Goal: Task Accomplishment & Management: Use online tool/utility

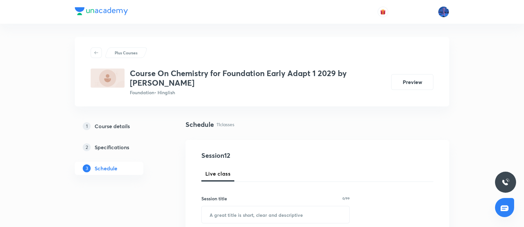
scroll to position [870, 0]
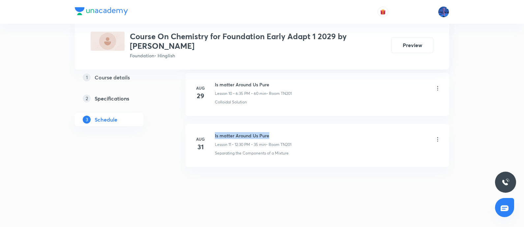
drag, startPoint x: 278, startPoint y: 132, endPoint x: 214, endPoint y: 125, distance: 64.0
click at [214, 125] on li "Aug 31 Is matter Around Us Pure Lesson 11 • 12:30 PM • 35 min • Room TN201 Sepa…" at bounding box center [318, 145] width 264 height 43
copy h6 "Is matter Around Us Pure"
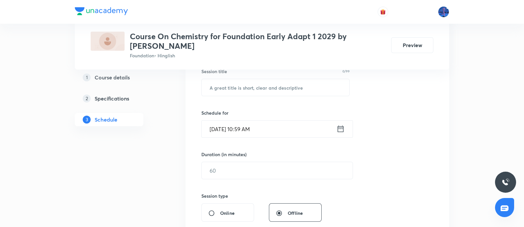
scroll to position [120, 0]
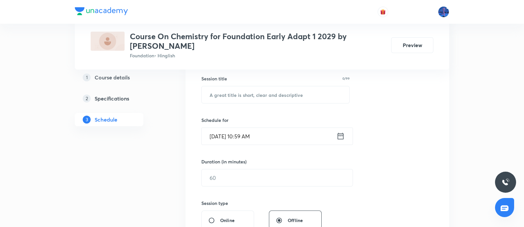
click at [251, 119] on h6 "Schedule for" at bounding box center [276, 120] width 148 height 7
click at [235, 101] on input "text" at bounding box center [276, 94] width 148 height 17
paste input "Is matter Around Us Pure"
type input "Is matter Around Us Pure"
click at [282, 135] on input "Sep 6, 2025, 10:59 AM" at bounding box center [269, 136] width 135 height 17
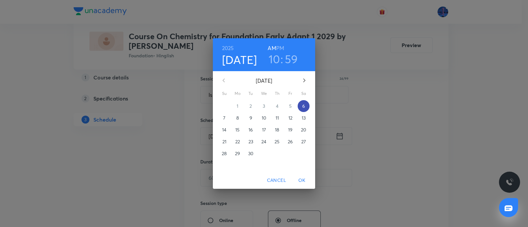
click at [303, 107] on p "6" at bounding box center [303, 106] width 3 height 7
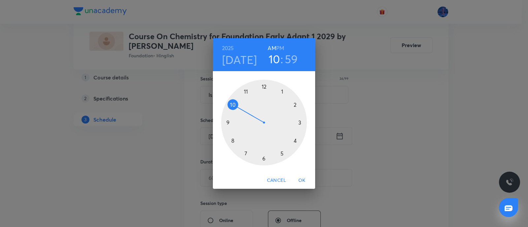
click at [280, 52] on h6 "PM" at bounding box center [280, 48] width 8 height 9
click at [295, 106] on div at bounding box center [264, 123] width 86 height 86
click at [264, 86] on div at bounding box center [264, 123] width 86 height 86
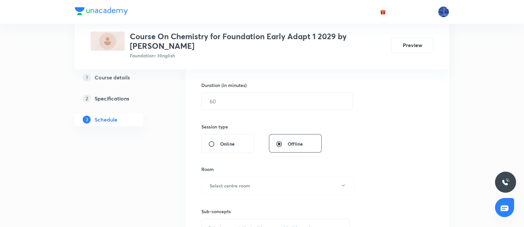
scroll to position [199, 0]
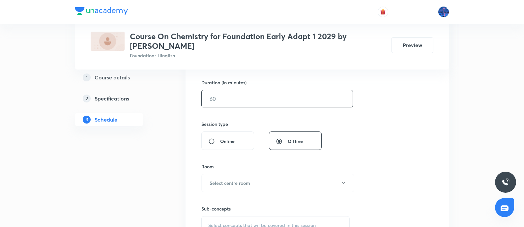
click at [258, 102] on input "text" at bounding box center [277, 98] width 151 height 17
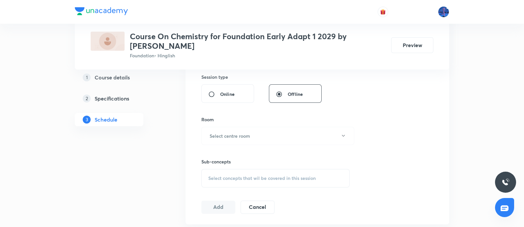
scroll to position [285, 0]
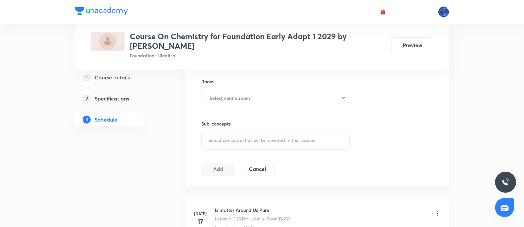
type input "60"
click at [371, 163] on div "Session 12 Live class Session title 24/99 Is matter Around Us Pure ​ Schedule f…" at bounding box center [318, 21] width 232 height 310
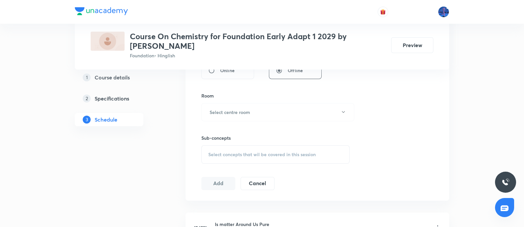
scroll to position [278, 0]
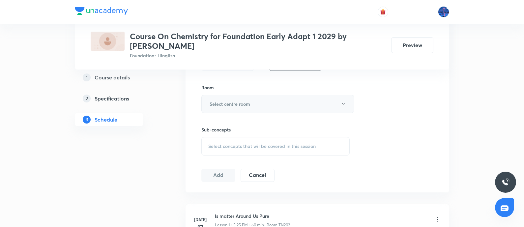
click at [272, 101] on button "Select centre room" at bounding box center [278, 104] width 153 height 18
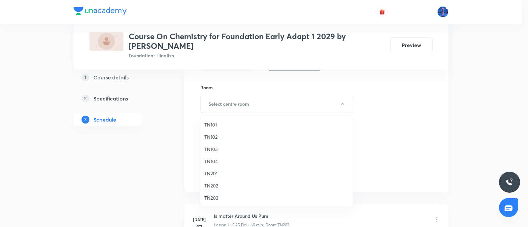
click at [216, 120] on li "TN101" at bounding box center [276, 125] width 152 height 12
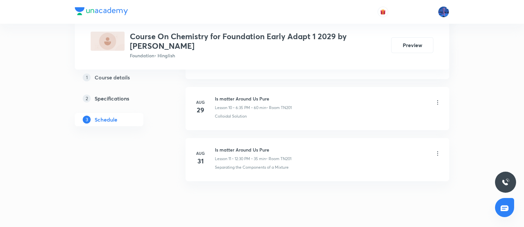
scroll to position [870, 0]
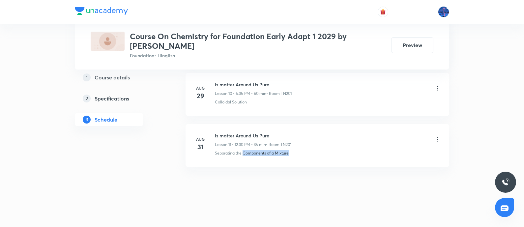
drag, startPoint x: 293, startPoint y: 152, endPoint x: 244, endPoint y: 153, distance: 48.5
click at [244, 153] on div "Separating the Components of a Mixture" at bounding box center [328, 153] width 226 height 6
copy p "Components of a Mixture"
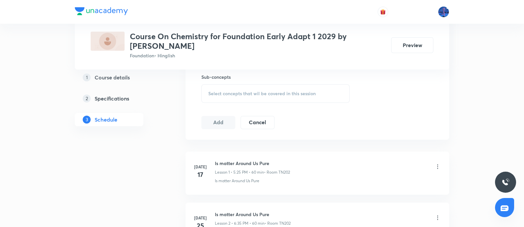
scroll to position [341, 0]
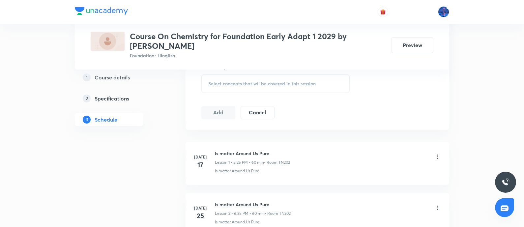
click at [266, 86] on div "Select concepts that wil be covered in this session" at bounding box center [276, 84] width 148 height 18
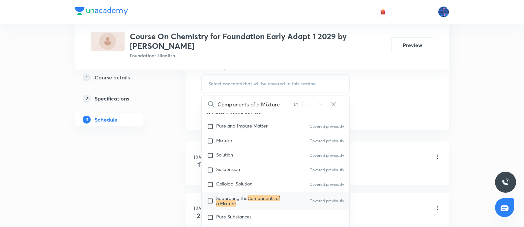
scroll to position [228, 0]
type input "Components of a Mixture"
click at [242, 213] on span "Pure Substances" at bounding box center [233, 216] width 35 height 6
checkbox input "true"
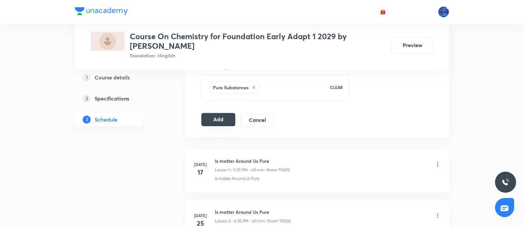
click at [212, 116] on button "Add" at bounding box center [219, 119] width 34 height 13
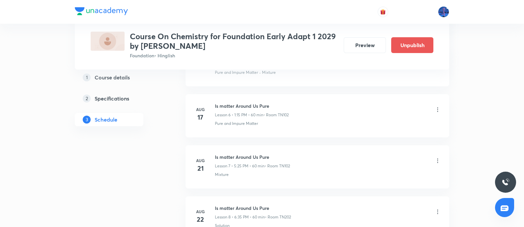
scroll to position [618, 0]
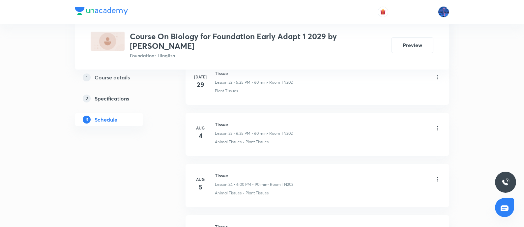
scroll to position [2401, 0]
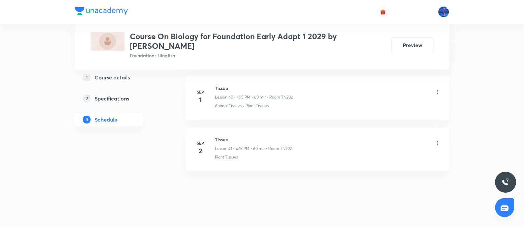
click at [353, 32] on h3 "Course On Biology for Foundation Early Adapt 1 2029 by Sheetal Verma" at bounding box center [258, 41] width 256 height 19
drag, startPoint x: 215, startPoint y: 131, endPoint x: 233, endPoint y: 131, distance: 17.2
click at [233, 136] on h6 "Tissue" at bounding box center [253, 139] width 77 height 7
copy h6 "Tissue"
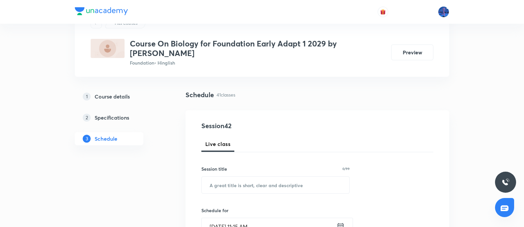
scroll to position [82, 0]
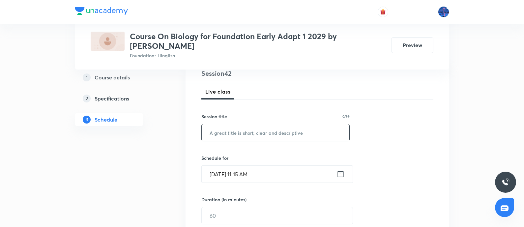
click at [249, 134] on input "text" at bounding box center [276, 132] width 148 height 17
paste input "Tissue"
type input "Tissue"
click at [279, 172] on input "Sep 6, 2025, 11:15 AM" at bounding box center [269, 174] width 135 height 17
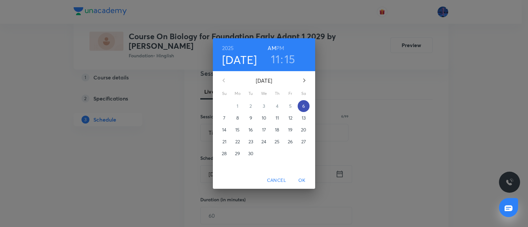
click at [304, 108] on p "6" at bounding box center [303, 106] width 3 height 7
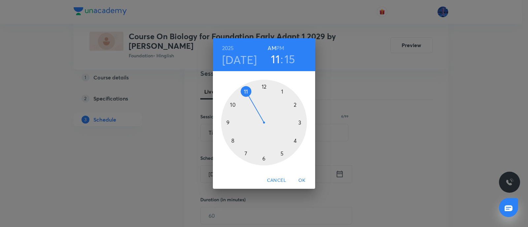
click at [279, 50] on h6 "PM" at bounding box center [280, 48] width 8 height 9
click at [299, 123] on div at bounding box center [264, 123] width 86 height 86
click at [295, 105] on div at bounding box center [264, 123] width 86 height 86
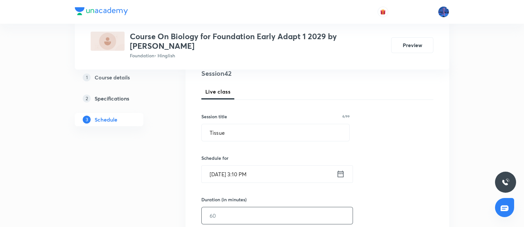
click at [234, 212] on input "text" at bounding box center [277, 215] width 151 height 17
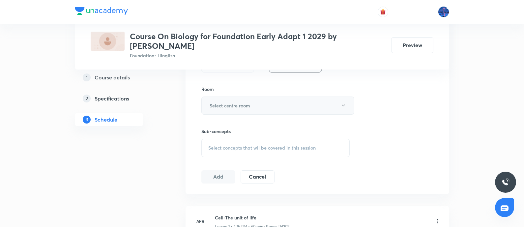
scroll to position [288, 0]
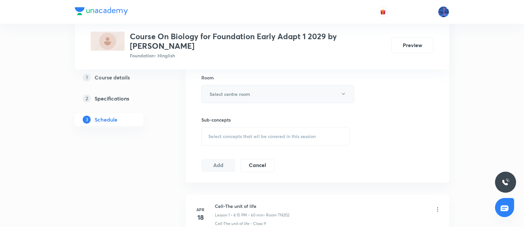
type input "60"
click at [322, 91] on button "Select centre room" at bounding box center [278, 94] width 153 height 18
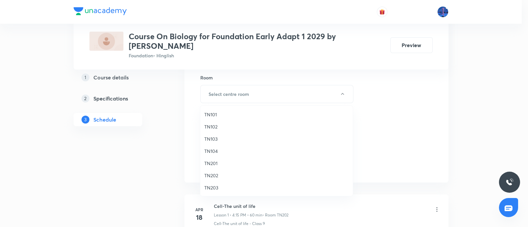
click at [214, 110] on li "TN101" at bounding box center [276, 115] width 152 height 12
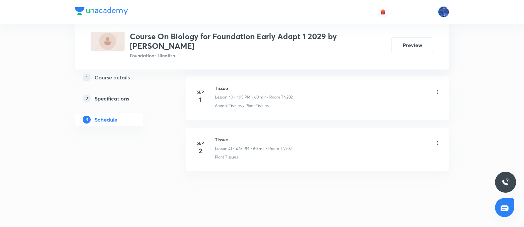
drag, startPoint x: 243, startPoint y: 151, endPoint x: 243, endPoint y: -42, distance: 193.3
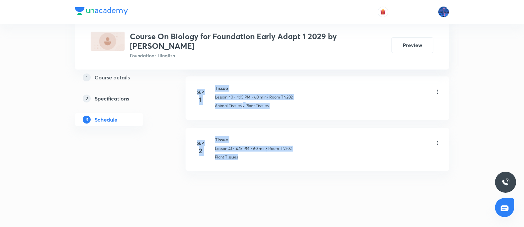
scroll to position [2354, 0]
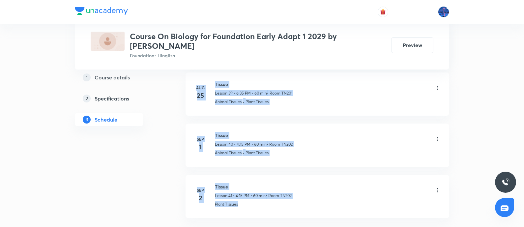
click at [340, 202] on div "Plant Tissues" at bounding box center [328, 205] width 226 height 6
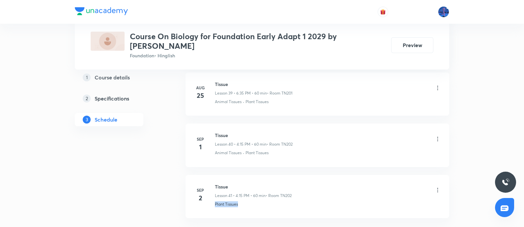
drag, startPoint x: 244, startPoint y: 200, endPoint x: 214, endPoint y: 205, distance: 30.5
click at [214, 205] on li "Sep 2 Tissue Lesson 41 • 4:15 PM • 60 min • Room TN202 Plant Tissues" at bounding box center [318, 196] width 264 height 43
copy p "Plant Tissues"
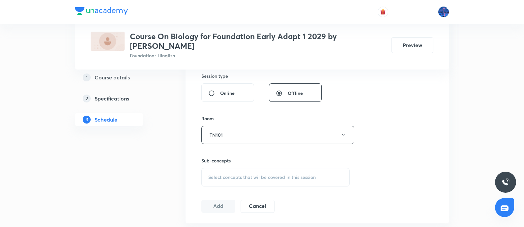
scroll to position [240, 0]
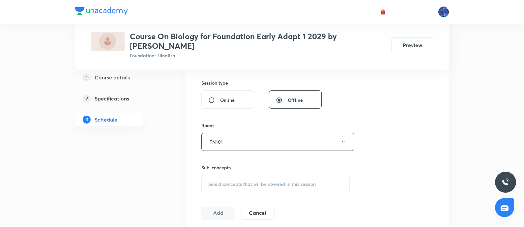
click at [252, 182] on span "Select concepts that wil be covered in this session" at bounding box center [262, 184] width 108 height 5
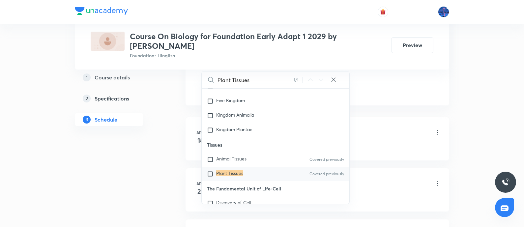
scroll to position [368, 0]
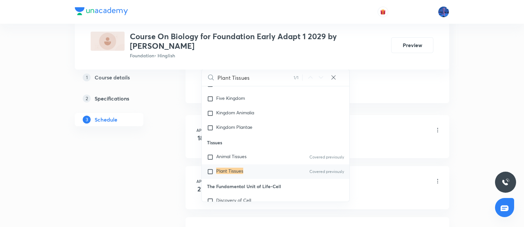
type input "Plant Tissues"
click at [235, 172] on mark "Plant Tissues" at bounding box center [229, 171] width 27 height 6
checkbox input "true"
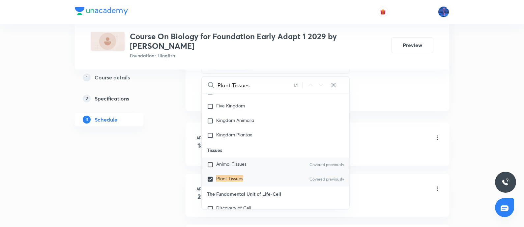
click at [219, 164] on span "Animal Tissues" at bounding box center [231, 164] width 30 height 6
checkbox input "true"
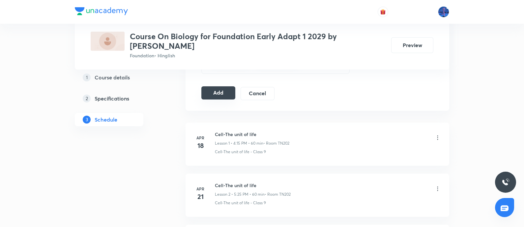
click at [215, 91] on button "Add" at bounding box center [219, 92] width 34 height 13
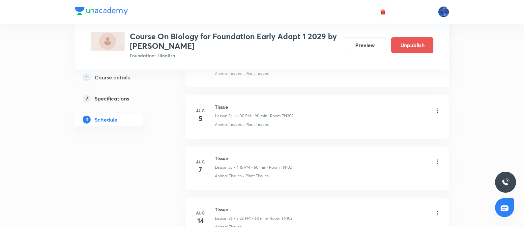
scroll to position [2150, 0]
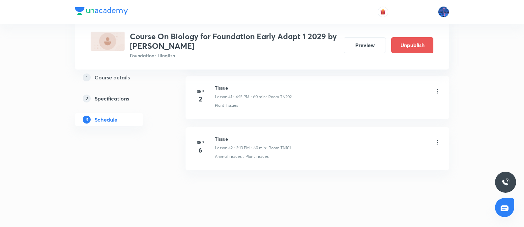
click at [298, 129] on li "Sep 6 Tissue Lesson 42 • 3:10 PM • 60 min • Room TN101 Animal Tissues · Plant T…" at bounding box center [318, 148] width 264 height 43
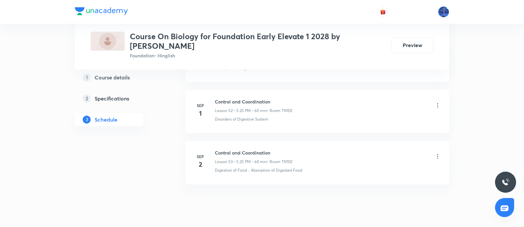
scroll to position [3013, 0]
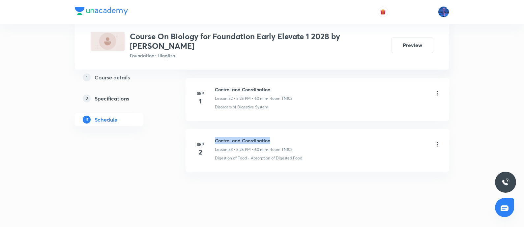
drag, startPoint x: 215, startPoint y: 132, endPoint x: 275, endPoint y: 130, distance: 60.4
click at [275, 137] on h6 "Control and Coordination" at bounding box center [254, 140] width 78 height 7
copy h6 "Control and Coordination"
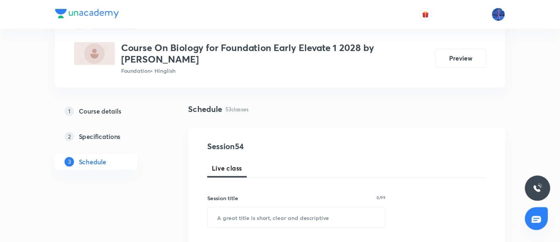
scroll to position [34, 0]
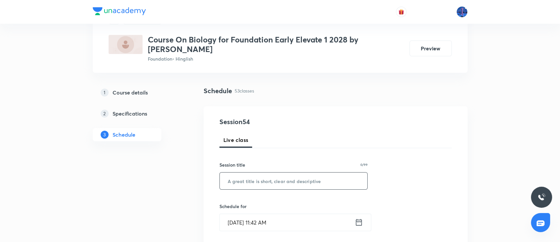
click at [285, 175] on input "text" at bounding box center [294, 181] width 148 height 17
paste input "Control and Coordination"
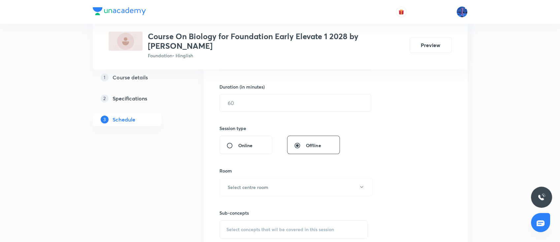
scroll to position [169, 0]
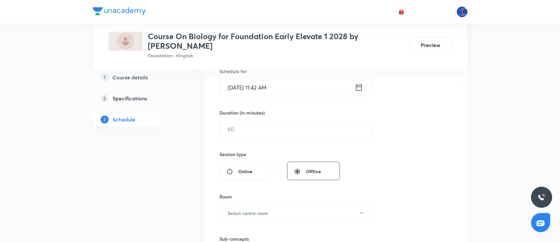
type input "Control and Coordination"
click at [309, 87] on input "Sep 6, 2025, 11:42 AM" at bounding box center [287, 87] width 135 height 17
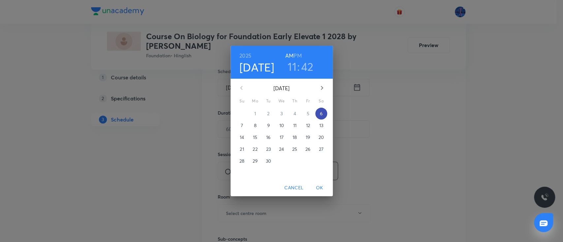
click at [320, 115] on p "6" at bounding box center [321, 113] width 3 height 7
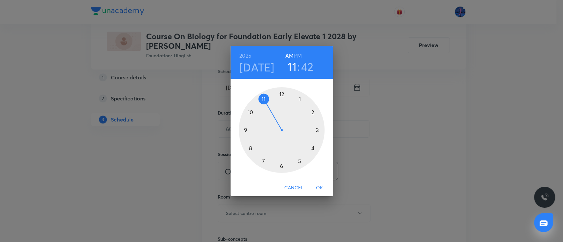
click at [298, 57] on h6 "PM" at bounding box center [298, 55] width 8 height 9
click at [312, 112] on div at bounding box center [282, 130] width 86 height 86
click at [281, 96] on div at bounding box center [282, 130] width 86 height 86
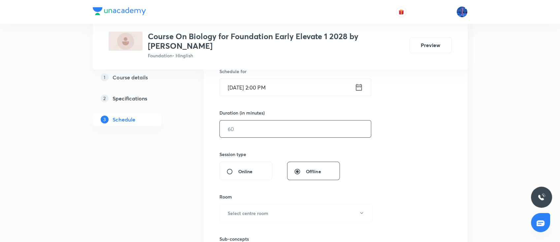
click at [259, 128] on input "text" at bounding box center [295, 129] width 151 height 17
type input "60"
click at [265, 210] on h6 "Select centre room" at bounding box center [248, 213] width 41 height 7
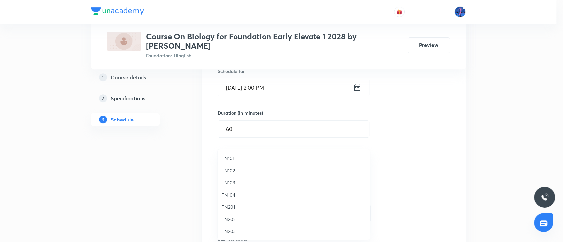
click at [232, 184] on span "TN103" at bounding box center [294, 182] width 144 height 7
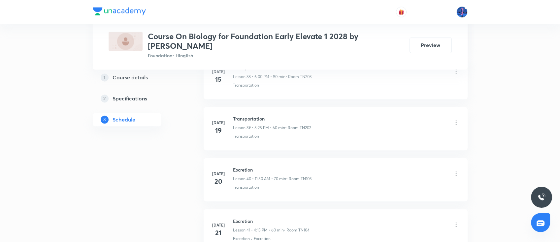
scroll to position [3001, 0]
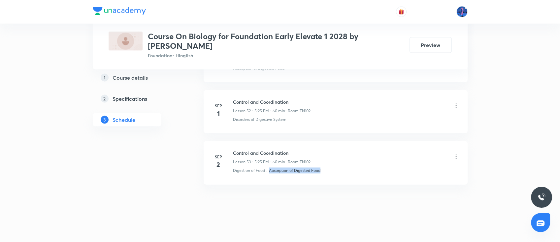
drag, startPoint x: 330, startPoint y: 173, endPoint x: 269, endPoint y: 183, distance: 62.2
copy p "Absorption of Digested Food"
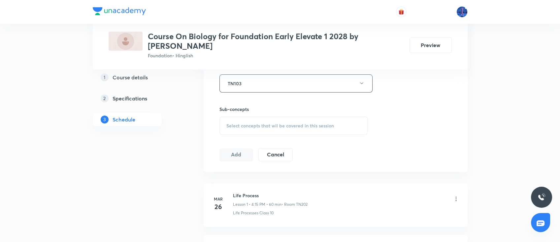
scroll to position [297, 0]
click at [278, 135] on div "Select concepts that wil be covered in this session" at bounding box center [293, 128] width 148 height 18
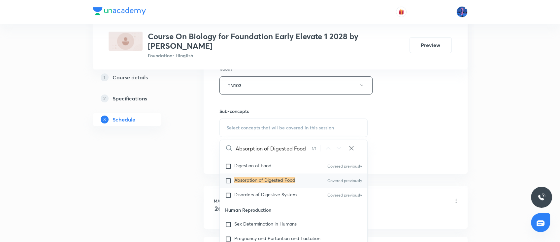
scroll to position [560, 0]
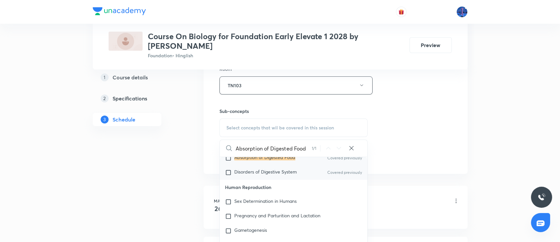
type input "Absorption of Digested Food"
click at [263, 175] on p "Disorders of Digestive System" at bounding box center [265, 173] width 62 height 7
checkbox input "true"
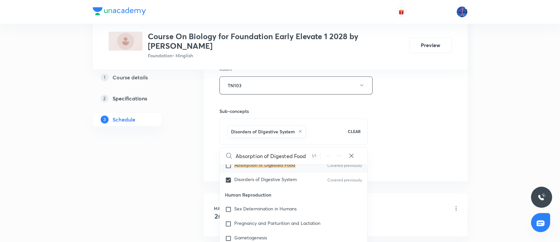
click at [405, 138] on div "Session 54 Live class Session title 24/99 Control and Coordination ​ Schedule f…" at bounding box center [335, 12] width 232 height 317
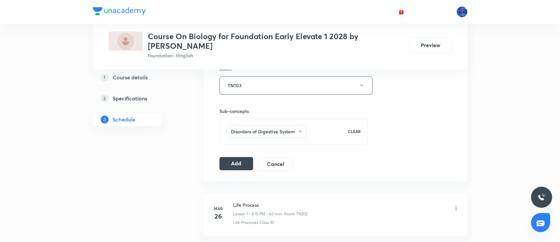
click at [242, 163] on button "Add" at bounding box center [236, 163] width 34 height 13
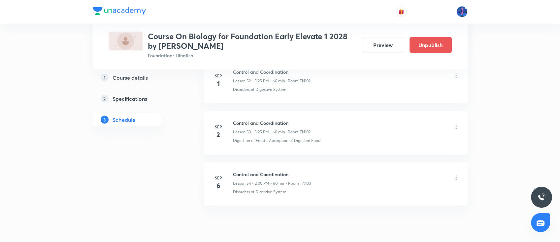
scroll to position [2749, 0]
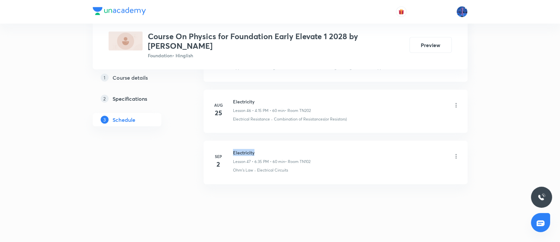
drag, startPoint x: 234, startPoint y: 149, endPoint x: 263, endPoint y: 148, distance: 29.1
click at [263, 149] on h6 "Electricity" at bounding box center [272, 152] width 78 height 7
copy h6 "Electricity"
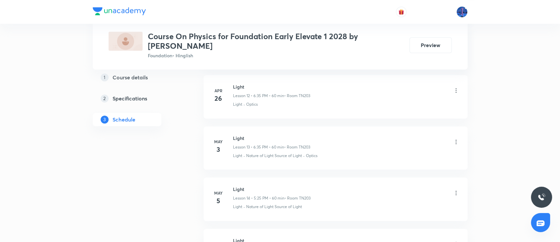
drag, startPoint x: 271, startPoint y: 152, endPoint x: 268, endPoint y: 205, distance: 53.8
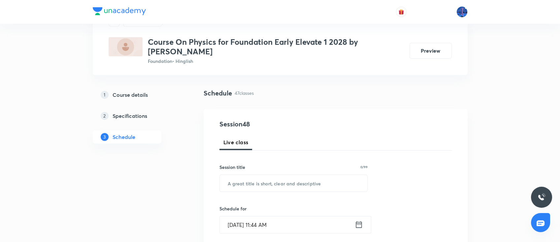
scroll to position [29, 0]
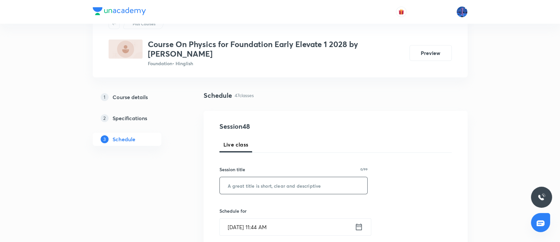
click at [274, 180] on input "text" at bounding box center [294, 185] width 148 height 17
paste input "Electricity"
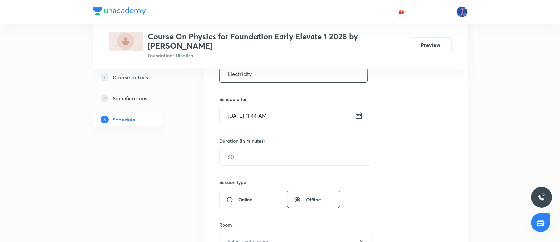
scroll to position [139, 0]
type input "Electricity"
click at [307, 121] on input "[DATE] 11:44 AM" at bounding box center [287, 117] width 135 height 17
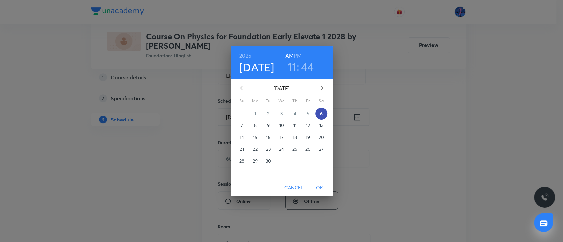
click at [318, 117] on span "6" at bounding box center [321, 113] width 12 height 7
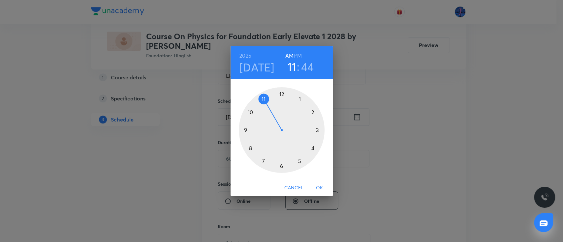
click at [296, 56] on h6 "PM" at bounding box center [298, 55] width 8 height 9
click at [317, 131] on div at bounding box center [282, 130] width 86 height 86
click at [312, 113] on div at bounding box center [282, 130] width 86 height 86
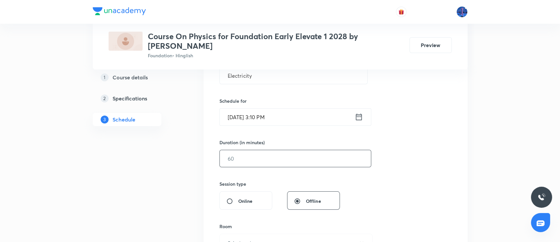
click at [271, 158] on input "text" at bounding box center [295, 158] width 151 height 17
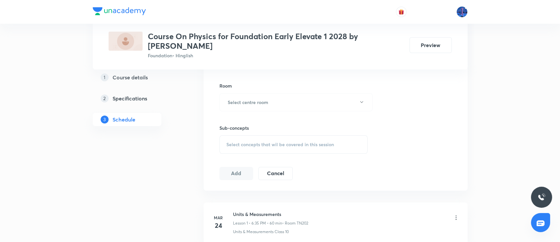
scroll to position [286, 0]
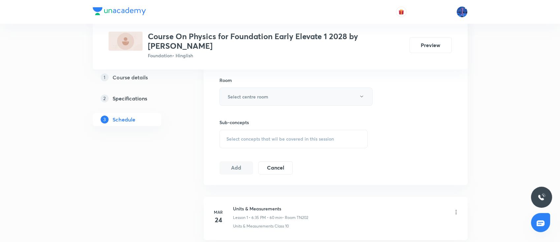
type input "60"
click at [298, 99] on button "Select centre room" at bounding box center [295, 97] width 153 height 18
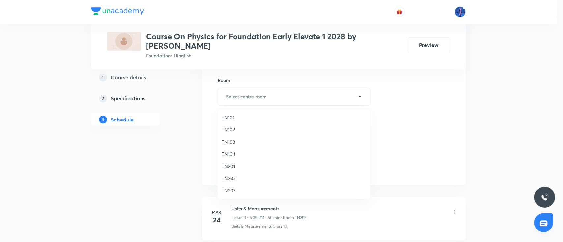
click at [230, 142] on span "TN103" at bounding box center [294, 142] width 144 height 7
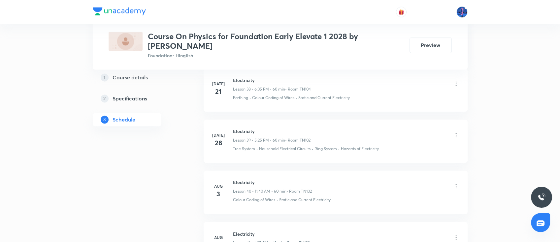
scroll to position [2697, 0]
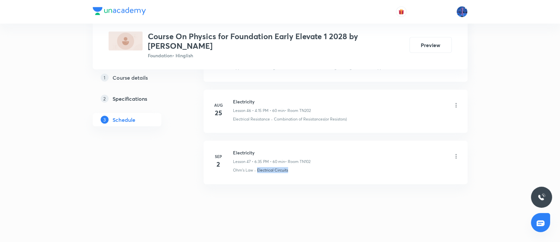
drag, startPoint x: 293, startPoint y: 170, endPoint x: 257, endPoint y: 177, distance: 36.6
click at [257, 177] on li "Sep 2 Electricity Lesson 47 • 6:35 PM • 60 min • Room TN102 Ohm’s Law · Electri…" at bounding box center [335, 162] width 264 height 43
copy p "Electrical Circuits"
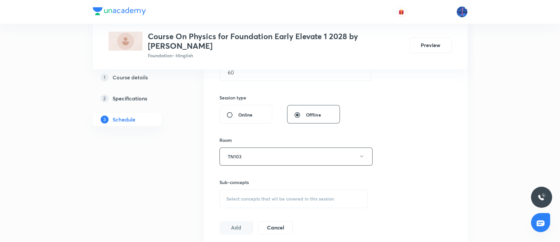
scroll to position [234, 0]
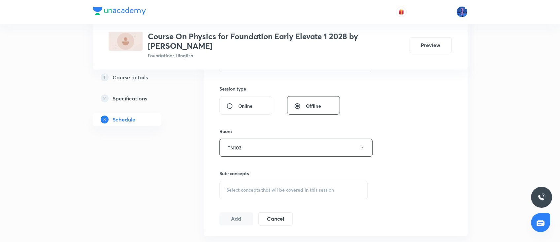
click at [283, 188] on span "Select concepts that wil be covered in this session" at bounding box center [280, 190] width 108 height 5
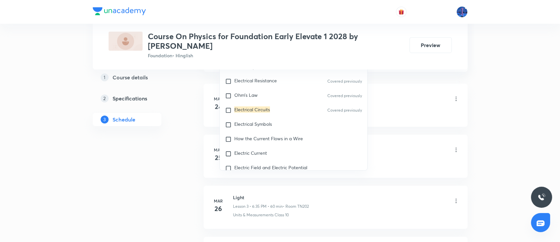
scroll to position [530, 0]
type input "Electrical Circuits"
click at [269, 128] on div "Electrical Symbols" at bounding box center [294, 125] width 148 height 15
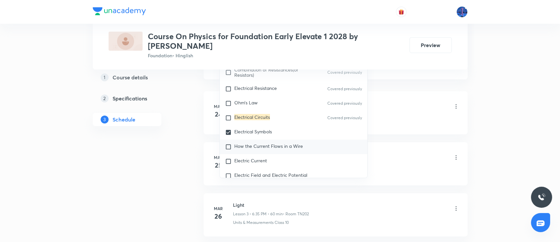
click at [274, 149] on p "How the Current Flows in a Wire" at bounding box center [268, 147] width 69 height 7
checkbox input "true"
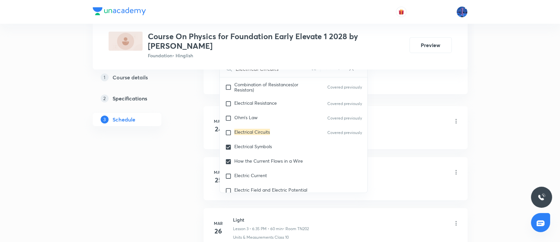
click at [383, 125] on div "Units & Measurements Lesson 1 • 6:35 PM • 60 min • Room TN202" at bounding box center [346, 122] width 226 height 16
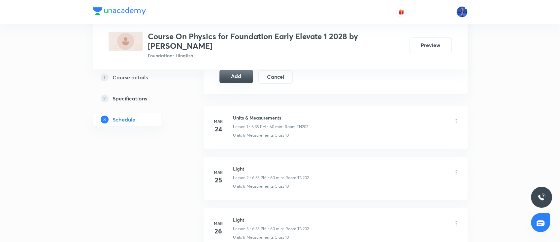
click at [244, 79] on button "Add" at bounding box center [236, 76] width 34 height 13
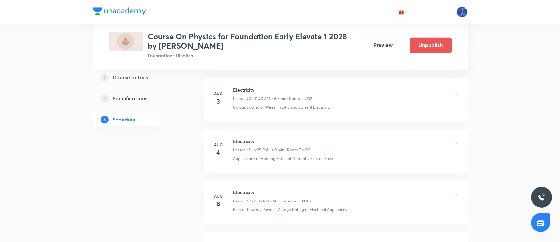
scroll to position [2445, 0]
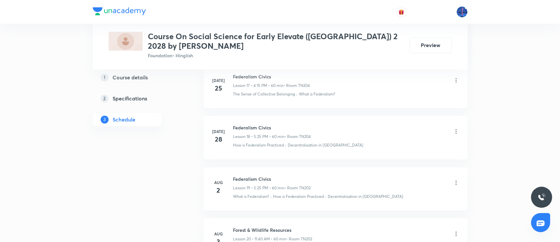
scroll to position [1673, 0]
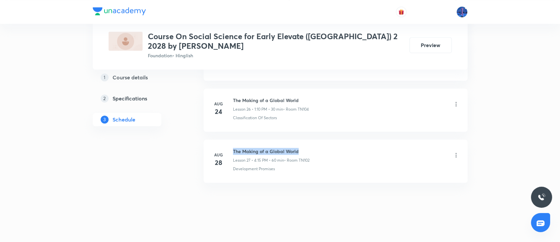
drag, startPoint x: 234, startPoint y: 147, endPoint x: 312, endPoint y: 142, distance: 78.3
click at [312, 142] on li "[DATE] The Making of a Global World Lesson 27 • 4:15 PM • 60 min • Room TN102 D…" at bounding box center [335, 161] width 264 height 43
copy h6 "The Making of a Global World"
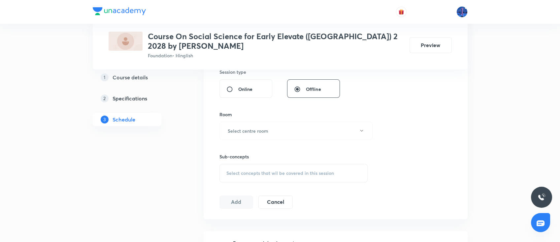
scroll to position [249, 0]
click at [291, 174] on span "Select concepts that wil be covered in this session" at bounding box center [280, 175] width 108 height 5
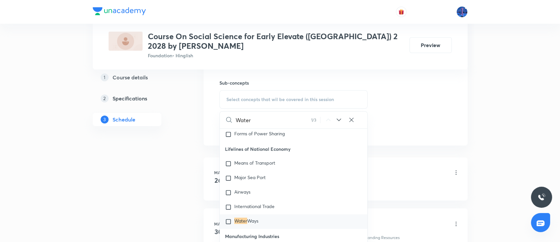
scroll to position [322, 0]
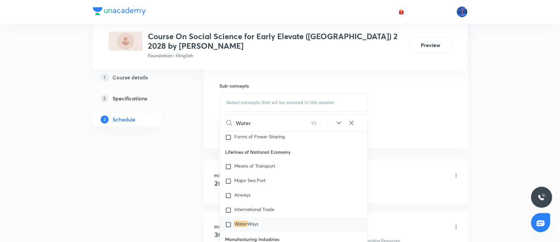
type input "Water"
click at [339, 124] on icon at bounding box center [339, 123] width 8 height 8
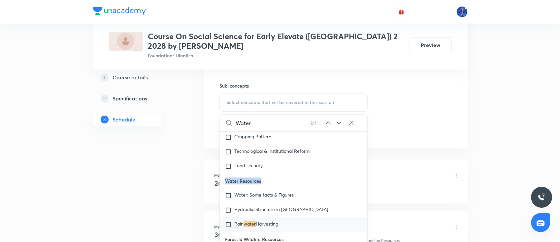
drag, startPoint x: 227, startPoint y: 173, endPoint x: 264, endPoint y: 173, distance: 36.9
click at [264, 174] on p "Water Resources" at bounding box center [294, 181] width 148 height 15
copy p "Water Resources"
click at [255, 189] on div "Water: Some facts & Figures" at bounding box center [294, 196] width 148 height 15
checkbox input "true"
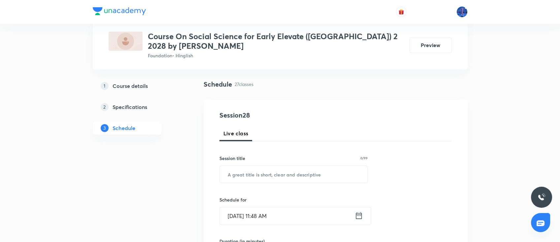
scroll to position [66, 0]
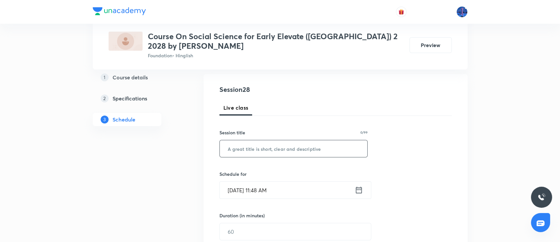
click at [318, 147] on input "text" at bounding box center [294, 149] width 148 height 17
paste input "Water Resources"
type input "Water Resources"
click at [307, 188] on input "Sep 6, 2025, 11:48 AM" at bounding box center [287, 190] width 135 height 17
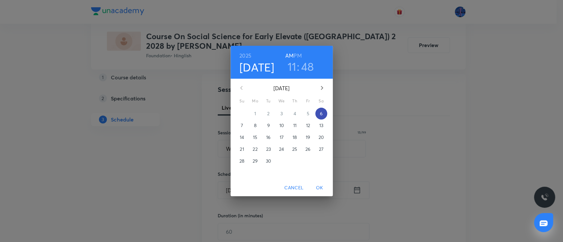
click at [322, 116] on span "6" at bounding box center [321, 113] width 12 height 7
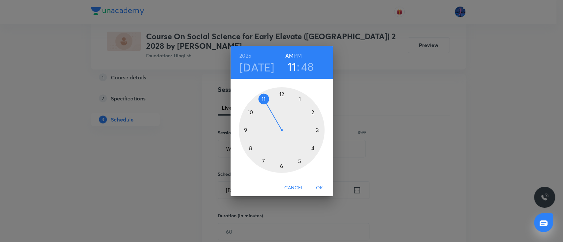
click at [297, 57] on h6 "PM" at bounding box center [298, 55] width 8 height 9
click at [313, 113] on div at bounding box center [282, 130] width 86 height 86
click at [280, 94] on div at bounding box center [282, 130] width 86 height 86
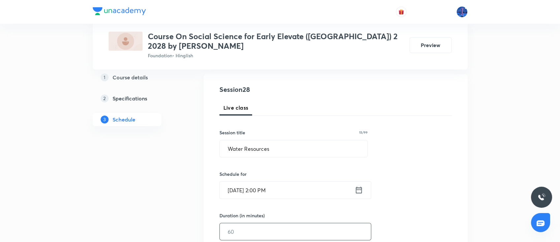
click at [252, 227] on input "text" at bounding box center [295, 232] width 151 height 17
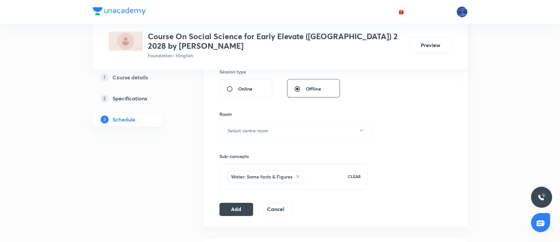
scroll to position [224, 0]
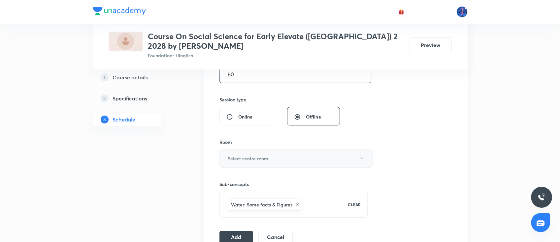
type input "60"
click at [292, 164] on button "Select centre room" at bounding box center [295, 159] width 153 height 18
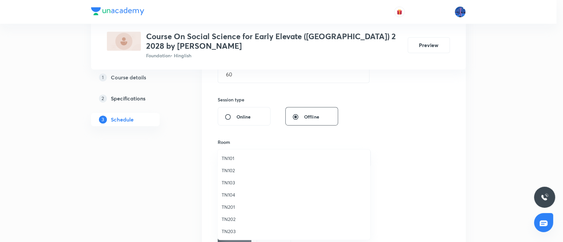
click at [238, 181] on span "TN103" at bounding box center [294, 182] width 144 height 7
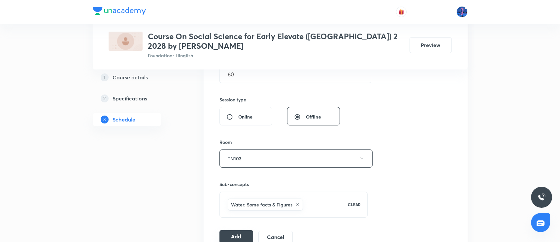
click at [239, 232] on button "Add" at bounding box center [236, 237] width 34 height 13
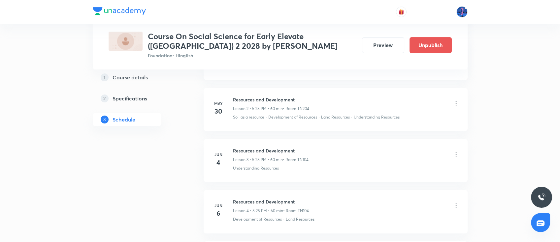
scroll to position [1422, 0]
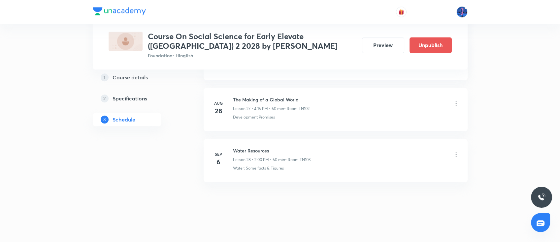
click at [307, 129] on li "Aug 28 The Making of a Global World Lesson 27 • 4:15 PM • 60 min • Room TN102 D…" at bounding box center [335, 109] width 264 height 43
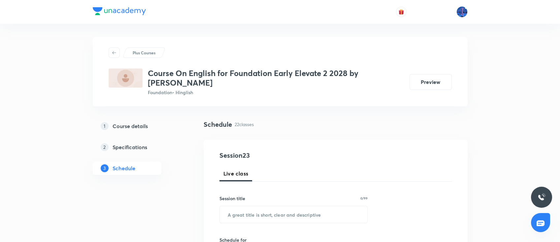
scroll to position [1418, 0]
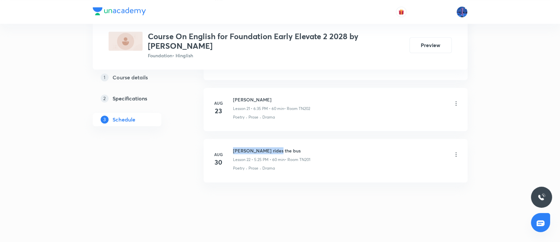
drag, startPoint x: 233, startPoint y: 146, endPoint x: 289, endPoint y: 146, distance: 56.1
click at [289, 147] on h6 "[PERSON_NAME] rides the bus" at bounding box center [271, 150] width 77 height 7
copy h6 "[PERSON_NAME] rides the bus"
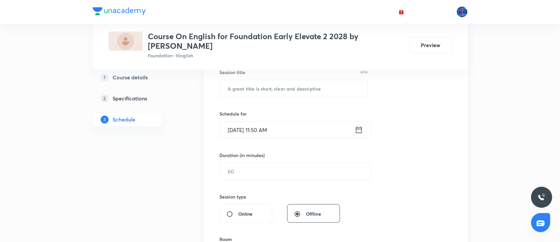
scroll to position [124, 0]
click at [268, 94] on input "text" at bounding box center [294, 90] width 148 height 17
paste input "[PERSON_NAME] rides the bus"
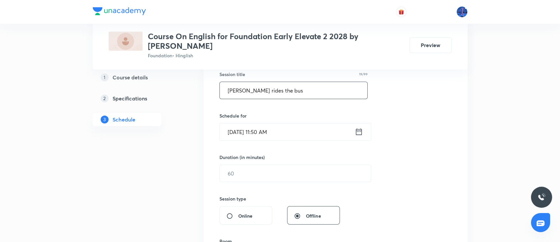
type input "[PERSON_NAME] rides the bus"
click at [296, 132] on input "[DATE] 11:50 AM" at bounding box center [287, 132] width 135 height 17
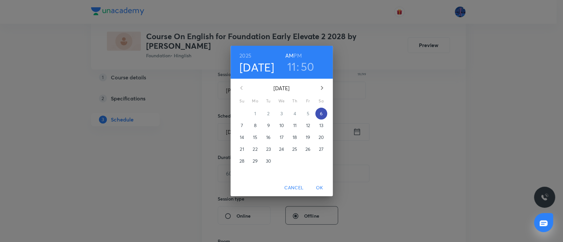
click at [322, 117] on p "6" at bounding box center [321, 113] width 3 height 7
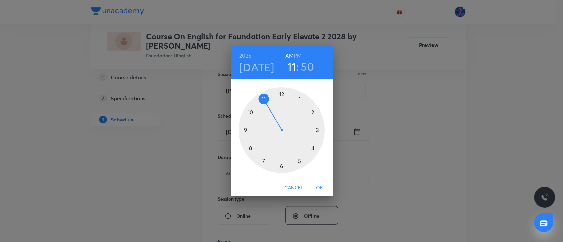
click at [296, 53] on h6 "PM" at bounding box center [298, 55] width 8 height 9
click at [317, 130] on div at bounding box center [282, 130] width 86 height 86
click at [313, 112] on div at bounding box center [282, 130] width 86 height 86
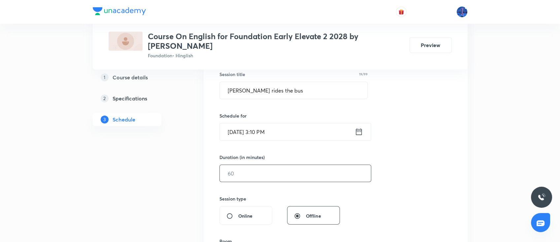
click at [263, 173] on input "text" at bounding box center [295, 173] width 151 height 17
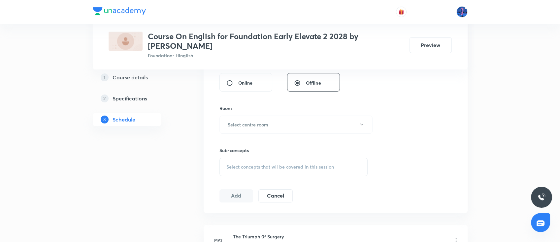
scroll to position [256, 0]
type input "60"
click at [277, 132] on button "Select centre room" at bounding box center [295, 126] width 153 height 18
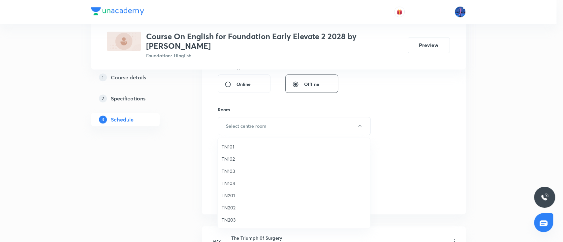
click at [228, 172] on span "TN103" at bounding box center [294, 171] width 144 height 7
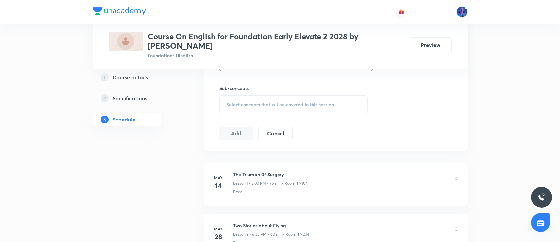
scroll to position [319, 0]
click at [285, 110] on div "Select concepts that wil be covered in this session" at bounding box center [293, 106] width 148 height 18
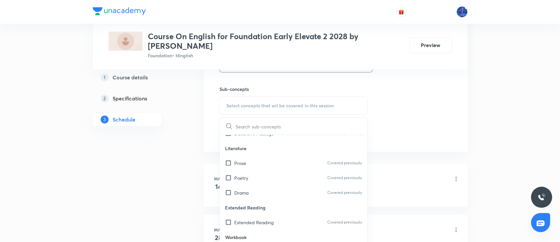
scroll to position [300, 0]
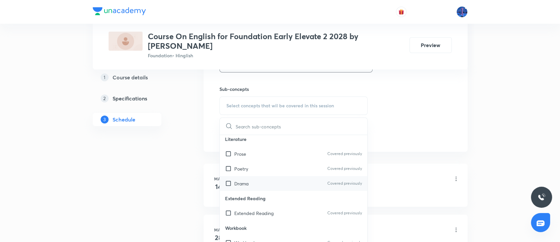
click at [246, 182] on p "Drama" at bounding box center [241, 183] width 14 height 7
checkbox input "true"
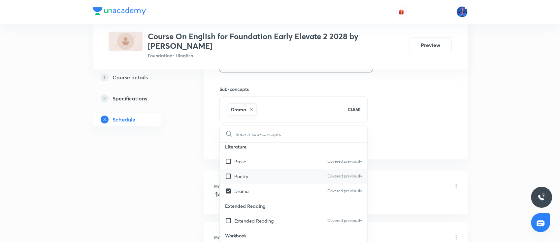
click at [234, 176] on input "checkbox" at bounding box center [229, 176] width 9 height 7
checkbox input "true"
click at [242, 162] on p "Prose" at bounding box center [240, 161] width 12 height 7
checkbox input "true"
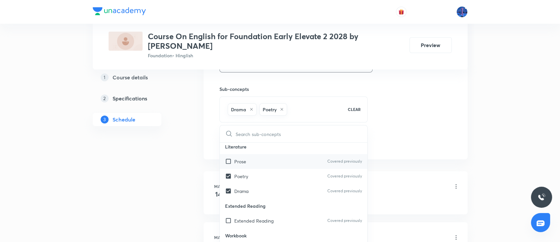
checkbox input "true"
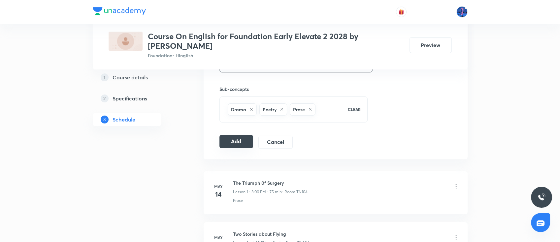
click at [227, 143] on button "Add" at bounding box center [236, 141] width 34 height 13
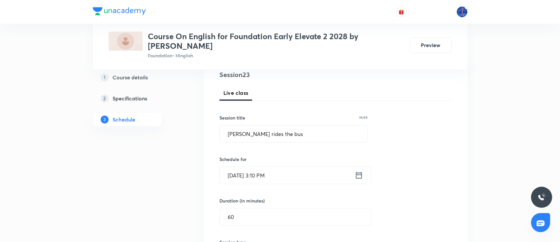
scroll to position [80, 0]
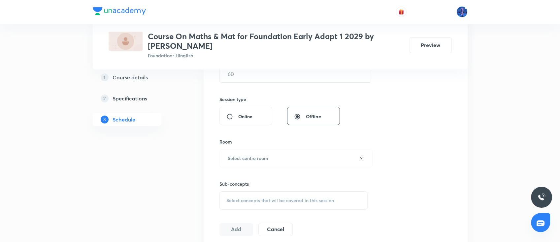
scroll to position [224, 0]
click at [268, 203] on span "Select concepts that wil be covered in this session" at bounding box center [280, 201] width 108 height 5
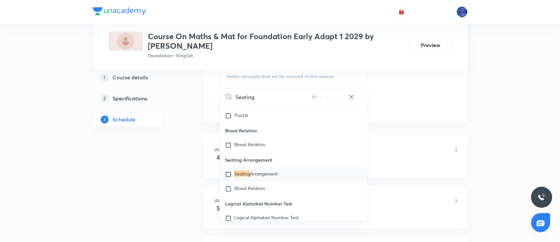
scroll to position [4094, 0]
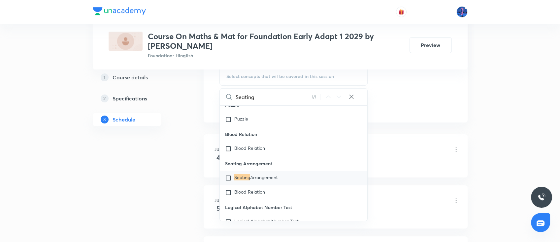
type input "Seating"
drag, startPoint x: 226, startPoint y: 179, endPoint x: 270, endPoint y: 179, distance: 44.2
click at [270, 171] on p "Seating Arrangement" at bounding box center [294, 163] width 148 height 15
click at [259, 171] on p "Seating Arrangement" at bounding box center [294, 163] width 148 height 15
drag, startPoint x: 225, startPoint y: 181, endPoint x: 276, endPoint y: 179, distance: 50.5
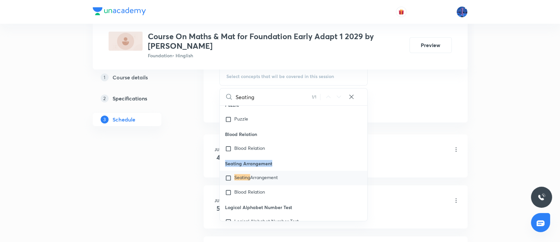
click at [276, 171] on p "Seating Arrangement" at bounding box center [294, 163] width 148 height 15
copy p "Seating Arrangement"
click at [254, 181] on span "Arrangement" at bounding box center [264, 177] width 28 height 6
checkbox input "true"
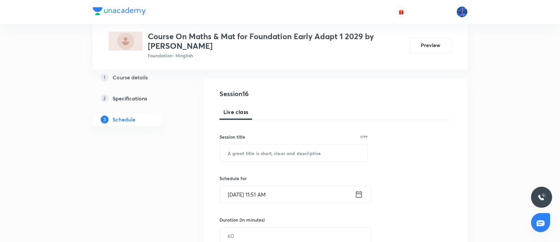
scroll to position [73, 0]
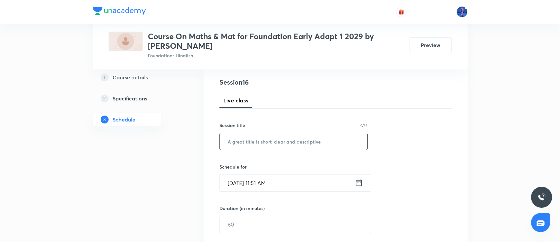
click at [290, 146] on input "text" at bounding box center [294, 141] width 148 height 17
paste input "Seating Arrangement"
type input "Seating Arrangement"
click at [298, 185] on input "Sep 6, 2025, 11:51 AM" at bounding box center [287, 183] width 135 height 17
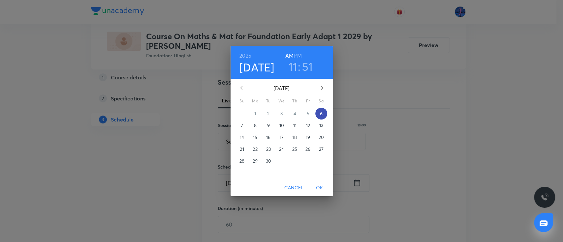
click at [320, 114] on p "6" at bounding box center [321, 113] width 3 height 7
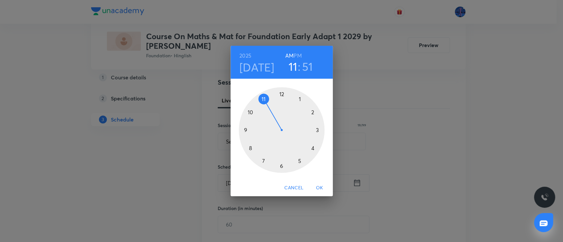
click at [297, 54] on h6 "PM" at bounding box center [298, 55] width 8 height 9
click at [312, 113] on div at bounding box center [282, 130] width 86 height 86
click at [282, 95] on div at bounding box center [282, 130] width 86 height 86
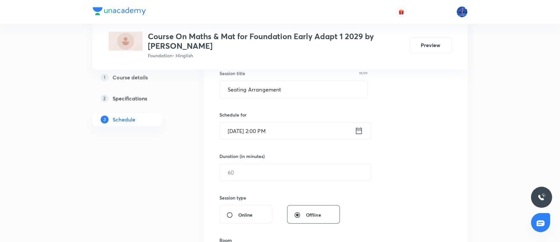
scroll to position [128, 0]
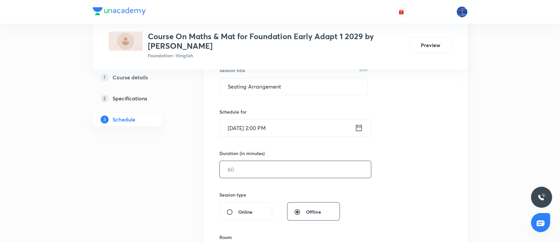
click at [269, 172] on input "text" at bounding box center [295, 169] width 151 height 17
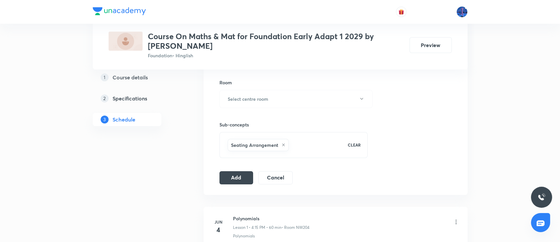
scroll to position [293, 0]
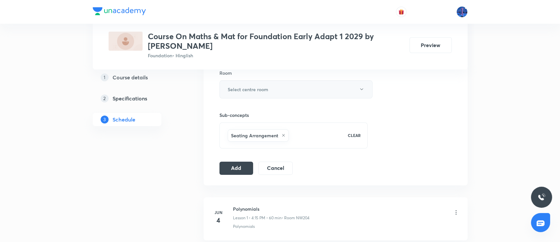
type input "60"
click at [309, 94] on button "Select centre room" at bounding box center [295, 89] width 153 height 18
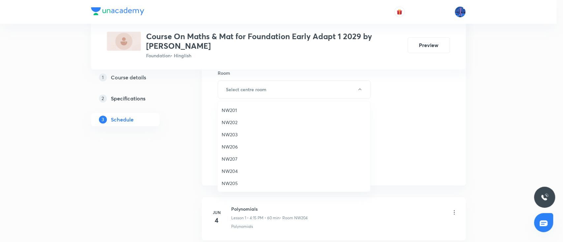
click at [233, 112] on span "NW201" at bounding box center [294, 110] width 144 height 7
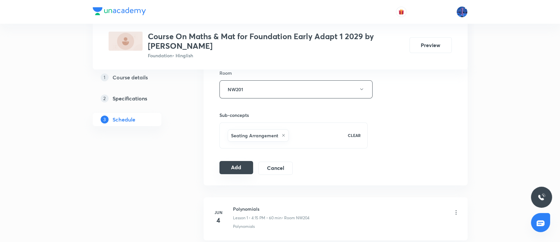
click at [235, 164] on button "Add" at bounding box center [236, 167] width 34 height 13
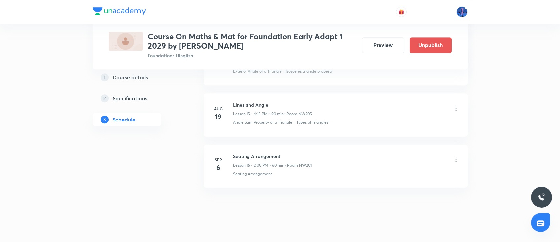
scroll to position [815, 0]
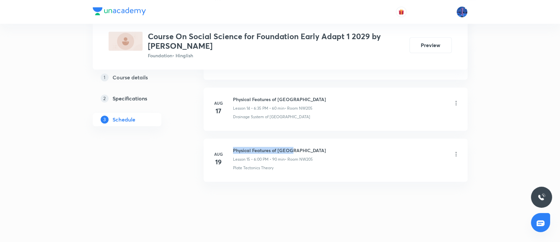
drag, startPoint x: 233, startPoint y: 149, endPoint x: 293, endPoint y: 147, distance: 59.4
click at [293, 147] on h6 "Physical Features of India" at bounding box center [279, 150] width 93 height 7
copy h6 "Physical Features of India"
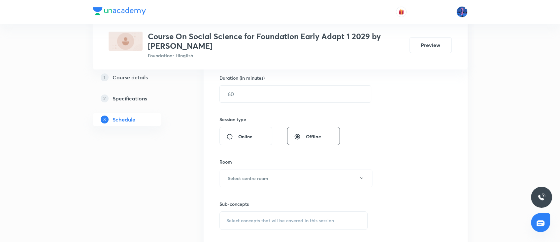
scroll to position [203, 0]
click at [297, 215] on div "Select concepts that wil be covered in this session" at bounding box center [293, 221] width 148 height 18
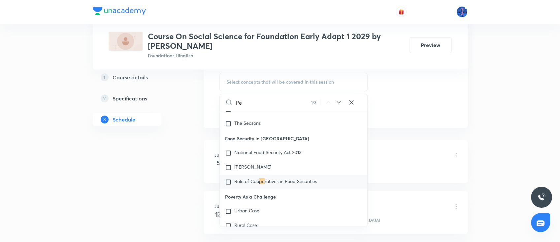
scroll to position [10, 0]
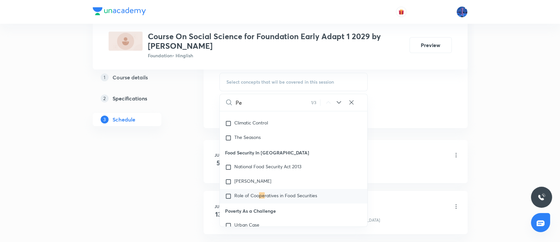
type input "P"
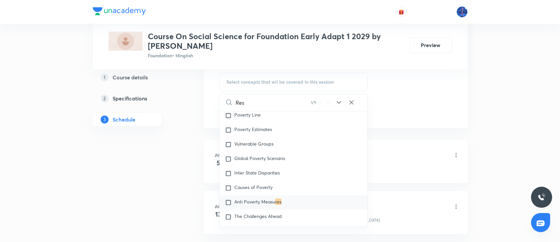
scroll to position [170, 0]
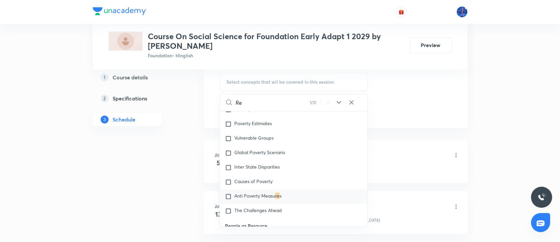
type input "R"
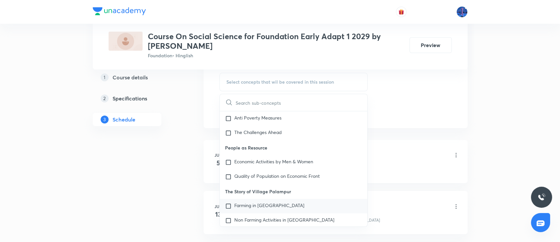
scroll to position [245, 0]
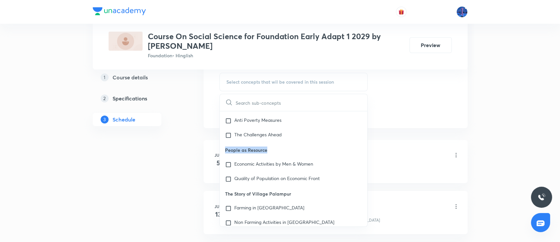
drag, startPoint x: 225, startPoint y: 150, endPoint x: 269, endPoint y: 148, distance: 43.6
click at [269, 148] on p "People as Resource" at bounding box center [294, 150] width 148 height 15
copy p "People as Resource"
click at [262, 164] on p "Economic Activities by Men & Women" at bounding box center [273, 165] width 79 height 7
checkbox input "true"
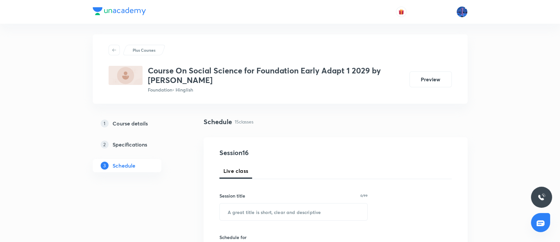
scroll to position [0, 0]
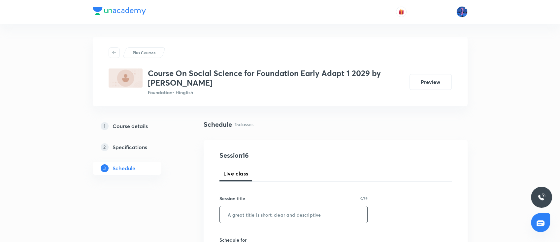
click at [280, 207] on input "text" at bounding box center [294, 214] width 148 height 17
paste input "People as Resource"
type input "People as Resource"
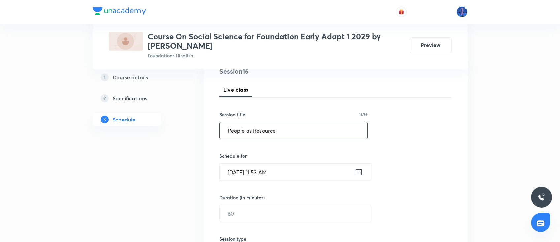
scroll to position [84, 0]
click at [310, 167] on input "Sep 6, 2025, 11:53 AM" at bounding box center [287, 172] width 135 height 17
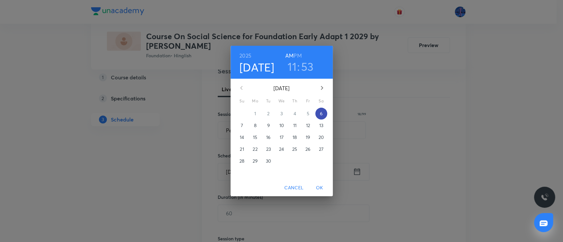
click at [324, 116] on span "6" at bounding box center [321, 113] width 12 height 7
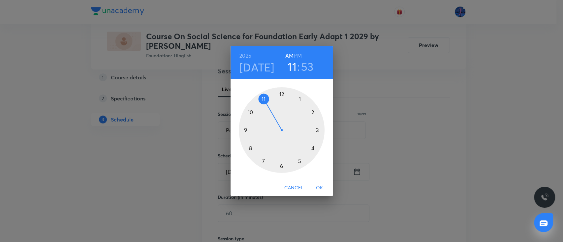
click at [298, 56] on h6 "PM" at bounding box center [298, 55] width 8 height 9
click at [318, 130] on div at bounding box center [282, 130] width 86 height 86
click at [312, 112] on div at bounding box center [282, 130] width 86 height 86
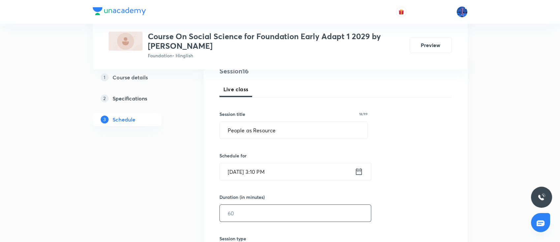
click at [251, 217] on input "text" at bounding box center [295, 213] width 151 height 17
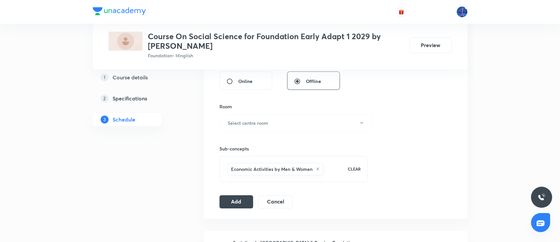
scroll to position [260, 0]
type input "60"
click at [300, 126] on button "Select centre room" at bounding box center [295, 122] width 153 height 18
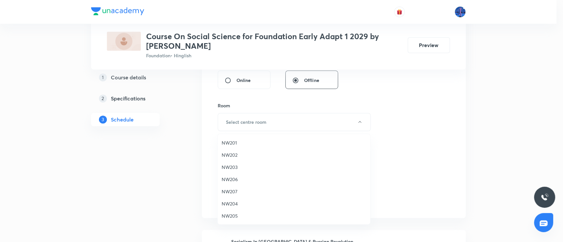
click at [236, 141] on span "NW201" at bounding box center [294, 143] width 144 height 7
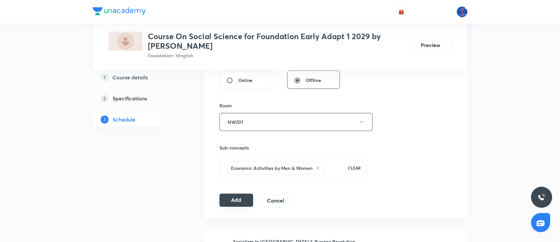
click at [235, 199] on button "Add" at bounding box center [236, 200] width 34 height 13
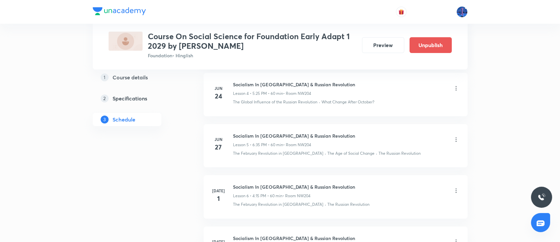
scroll to position [809, 0]
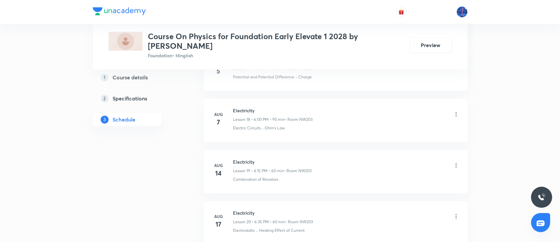
scroll to position [1419, 0]
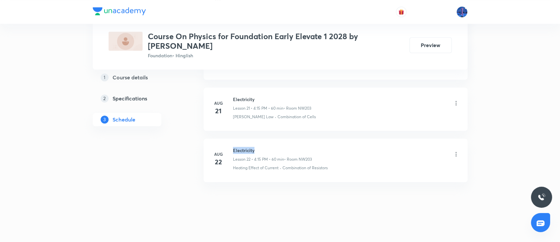
drag, startPoint x: 234, startPoint y: 147, endPoint x: 256, endPoint y: 148, distance: 21.8
click at [256, 148] on h6 "Electricity" at bounding box center [272, 150] width 79 height 7
copy h6 "Electricity"
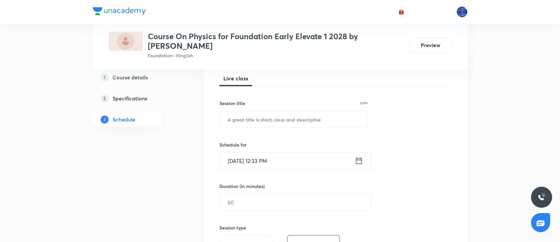
scroll to position [95, 0]
click at [284, 120] on input "text" at bounding box center [294, 119] width 148 height 17
paste input "Electricity"
type input "Electricity"
click at [304, 157] on input "Sep 6, 2025, 12:33 PM" at bounding box center [287, 161] width 135 height 17
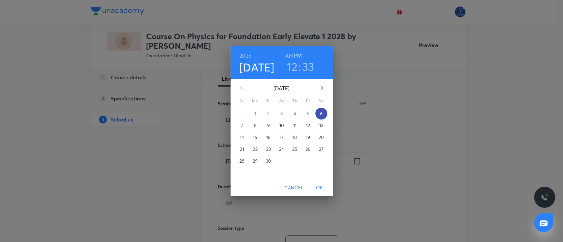
click at [321, 115] on p "6" at bounding box center [321, 113] width 3 height 7
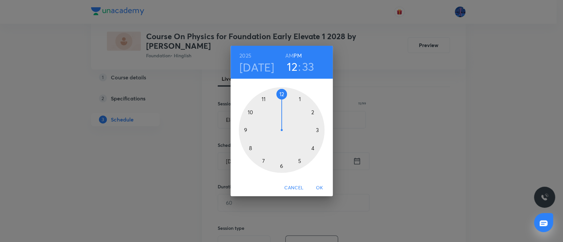
click at [312, 113] on div at bounding box center [282, 130] width 86 height 86
click at [281, 94] on div at bounding box center [282, 130] width 86 height 86
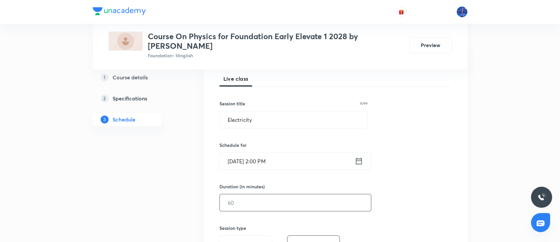
click at [253, 202] on input "text" at bounding box center [295, 203] width 151 height 17
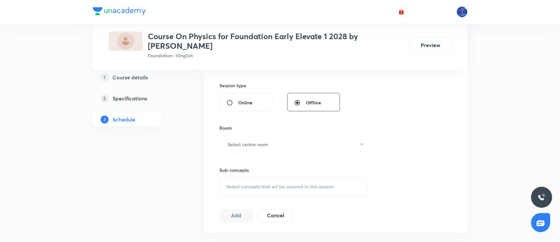
scroll to position [224, 0]
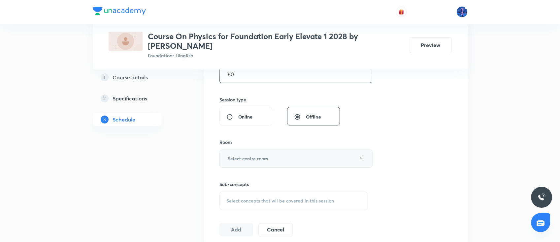
type input "60"
click at [314, 162] on button "Select centre room" at bounding box center [295, 159] width 153 height 18
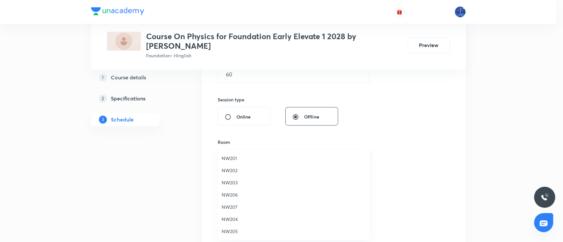
click at [402, 144] on div at bounding box center [281, 121] width 563 height 242
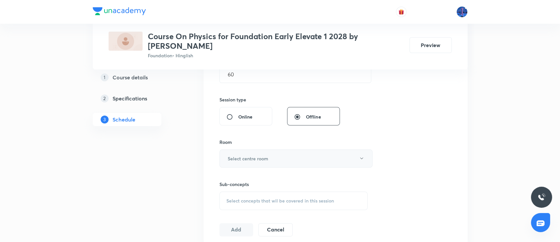
click at [356, 156] on button "Select centre room" at bounding box center [295, 159] width 153 height 18
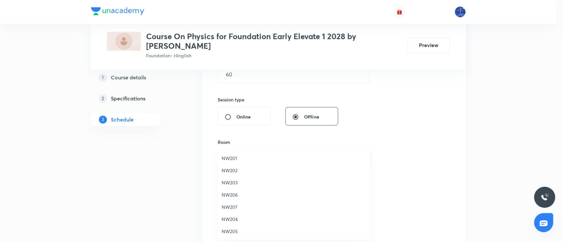
click at [237, 173] on span "NW202" at bounding box center [294, 170] width 144 height 7
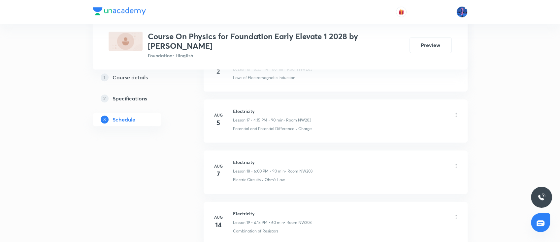
scroll to position [1419, 0]
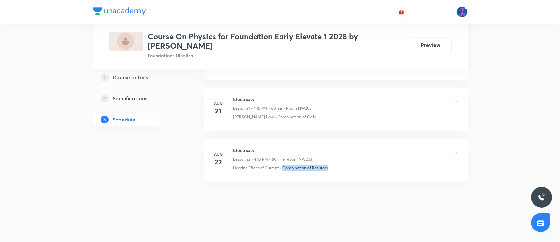
drag, startPoint x: 336, startPoint y: 168, endPoint x: 283, endPoint y: 175, distance: 53.3
click at [283, 175] on li "Aug 22 Electricity Lesson 22 • 4:15 PM • 60 min • Room NW203 Heating Effect of …" at bounding box center [335, 160] width 264 height 43
copy p "Combination of Resistors"
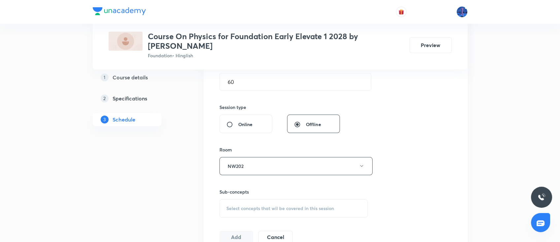
scroll to position [224, 0]
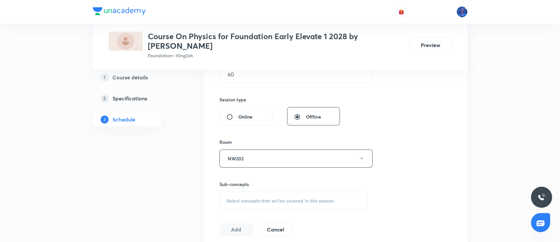
click at [294, 194] on div "Select concepts that wil be covered in this session" at bounding box center [293, 201] width 148 height 18
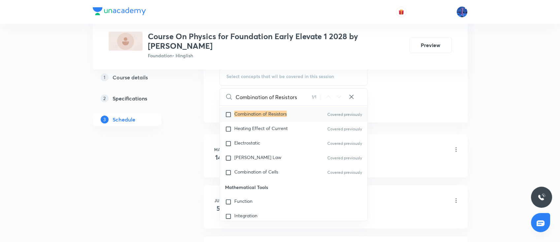
scroll to position [628, 0]
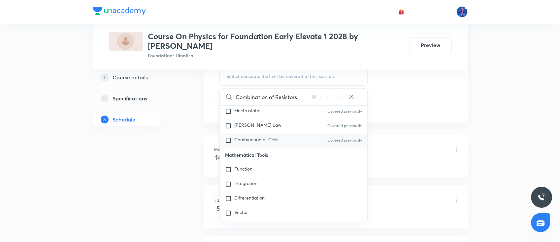
type input "Combination of Resistors"
click at [280, 139] on div "Combination of Cells Covered previously" at bounding box center [294, 140] width 148 height 15
checkbox input "true"
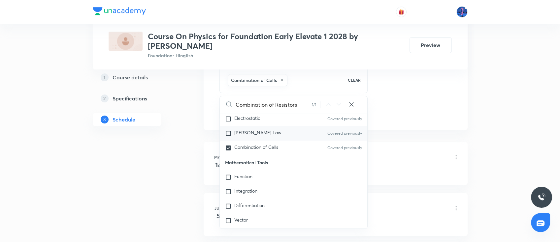
click at [256, 130] on p "Kirchoff's Law" at bounding box center [257, 133] width 47 height 7
checkbox input "true"
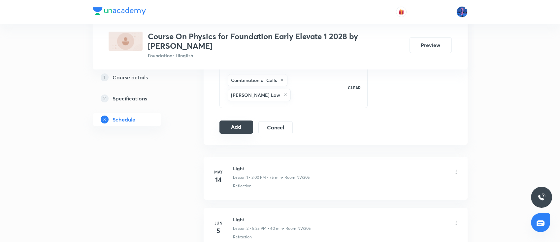
click at [246, 121] on button "Add" at bounding box center [236, 127] width 34 height 13
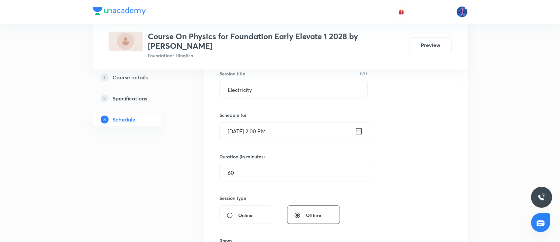
scroll to position [99, 0]
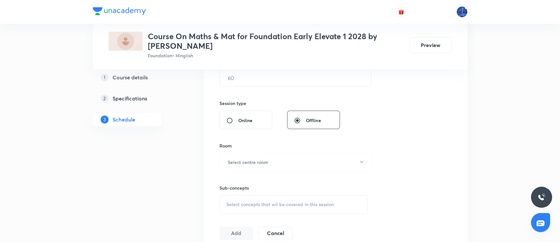
scroll to position [208, 0]
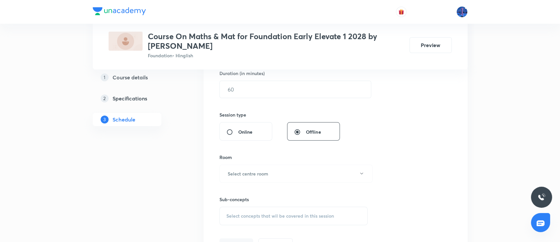
click at [253, 214] on span "Select concepts that wil be covered in this session" at bounding box center [280, 216] width 108 height 5
type input "Seating"
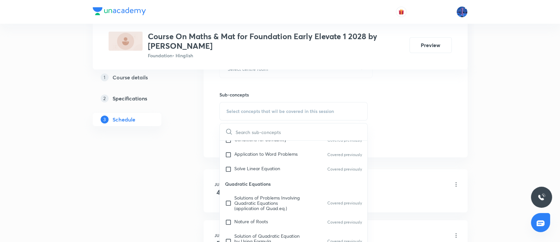
scroll to position [447, 0]
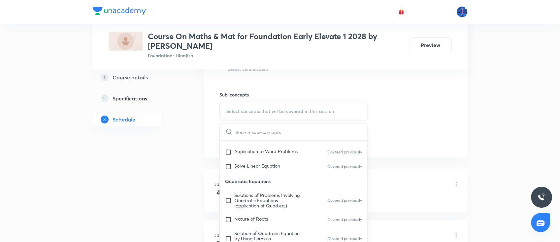
click at [290, 183] on p "Quadratic Equations" at bounding box center [294, 181] width 148 height 15
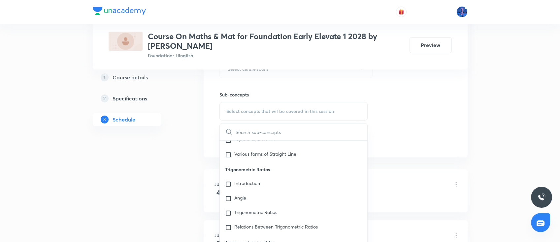
scroll to position [1264, 0]
click at [282, 179] on div "Introduction" at bounding box center [294, 184] width 148 height 15
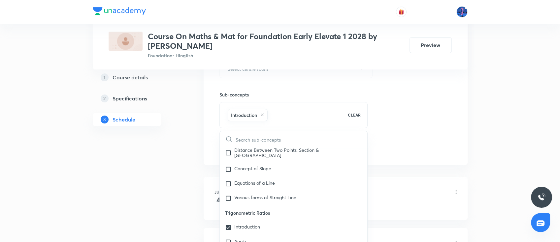
scroll to position [1228, 0]
click at [250, 225] on p "Introduction" at bounding box center [247, 228] width 26 height 7
checkbox input "false"
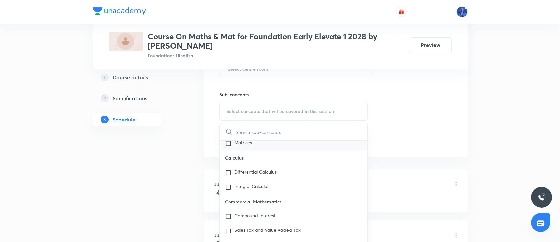
scroll to position [2213, 0]
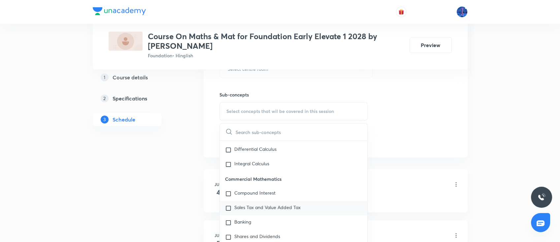
click at [287, 203] on div "Sales Tax and Value Added Tax" at bounding box center [294, 208] width 148 height 15
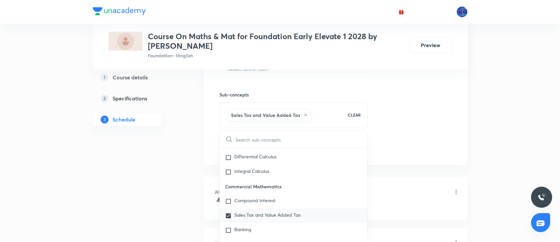
click at [288, 209] on div "Sales Tax and Value Added Tax" at bounding box center [294, 216] width 148 height 15
checkbox input "false"
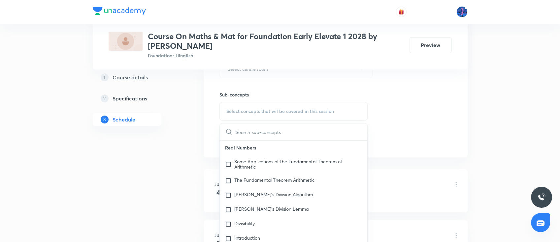
scroll to position [0, 0]
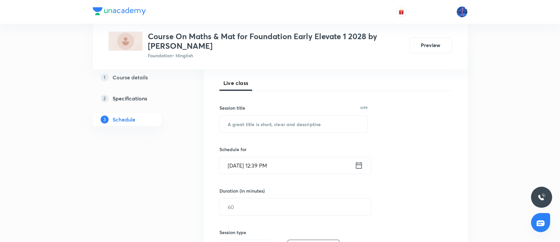
scroll to position [95, 0]
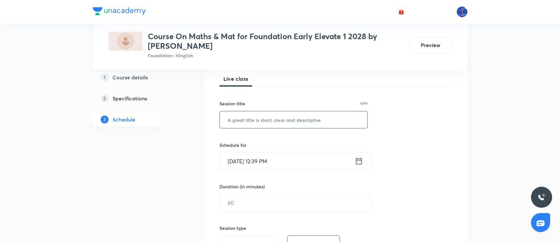
click at [335, 120] on input "text" at bounding box center [294, 119] width 148 height 17
paste input "Seating arrangement"
type input "Seating arrangement"
click at [357, 162] on icon at bounding box center [359, 161] width 8 height 9
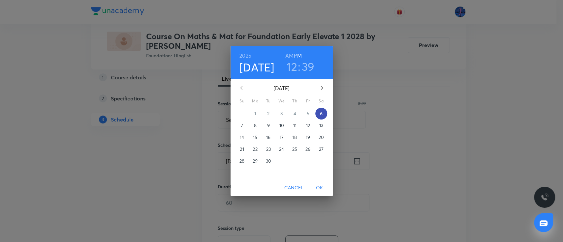
click at [321, 115] on p "6" at bounding box center [321, 113] width 3 height 7
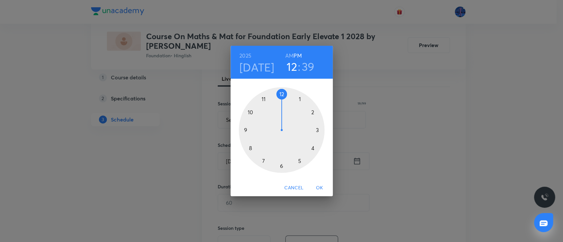
click at [318, 131] on div at bounding box center [282, 130] width 86 height 86
click at [313, 112] on div at bounding box center [282, 130] width 86 height 86
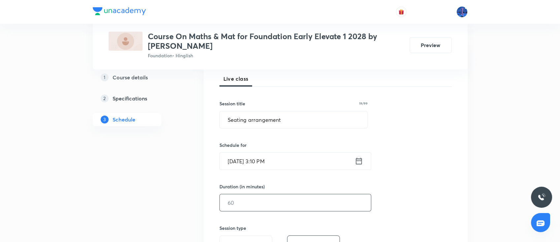
click at [267, 204] on input "text" at bounding box center [295, 203] width 151 height 17
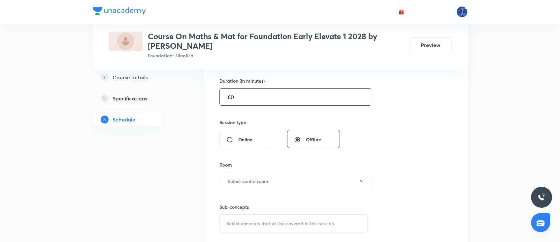
scroll to position [202, 0]
type input "60"
click at [364, 176] on button "Select centre room" at bounding box center [295, 181] width 153 height 18
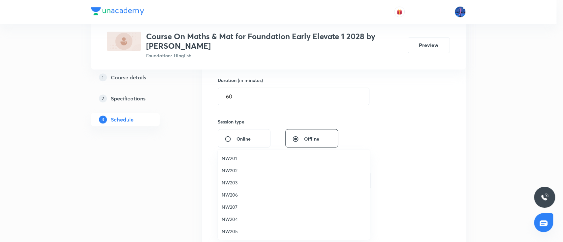
click at [233, 170] on span "NW202" at bounding box center [294, 170] width 144 height 7
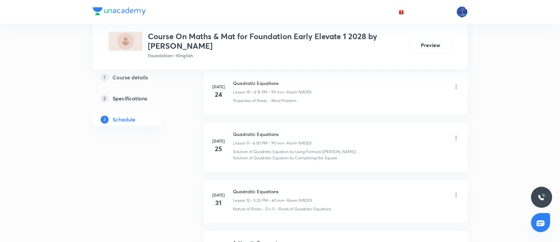
scroll to position [1073, 0]
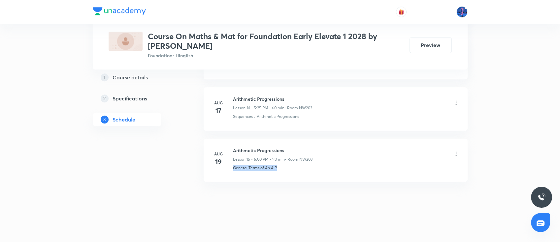
drag, startPoint x: 232, startPoint y: 172, endPoint x: 276, endPoint y: 177, distance: 44.5
click at [276, 177] on li "Aug 19 Arithmetic Progressions Lesson 15 • 6:00 PM • 90 min • Room NW203 Genera…" at bounding box center [335, 160] width 264 height 43
copy p "General Terms of An A.P"
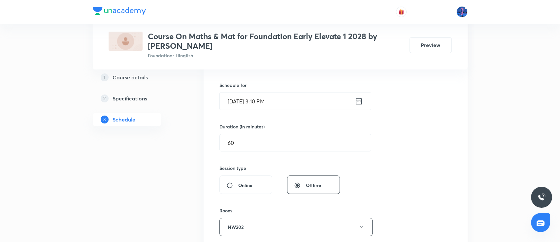
scroll to position [205, 0]
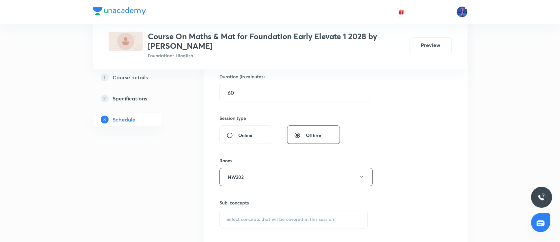
click at [258, 219] on span "Select concepts that wil be covered in this session" at bounding box center [280, 219] width 108 height 5
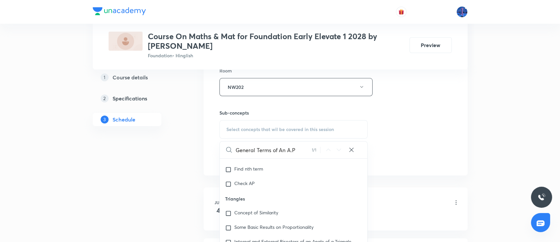
scroll to position [969, 0]
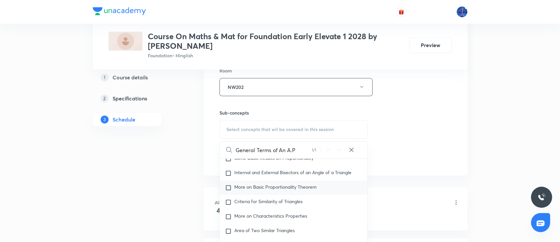
type input "General Terms of An A.P"
click at [281, 191] on div "More on Basic Proportionality Theorem" at bounding box center [294, 188] width 148 height 15
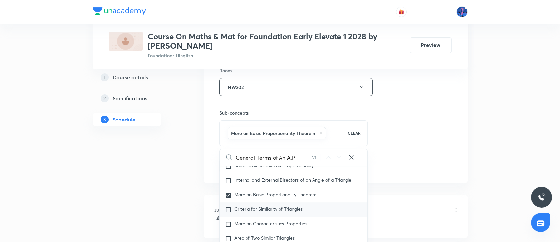
click at [266, 206] on span "Criteria for Similarity of Triangles" at bounding box center [268, 209] width 68 height 6
checkbox input "true"
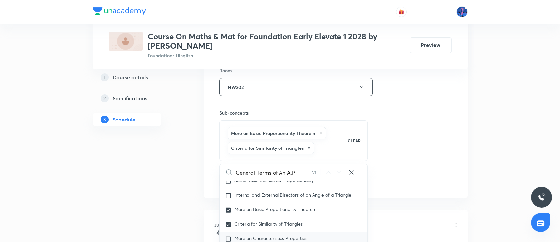
click at [253, 233] on div "More on Characteristics Properties" at bounding box center [294, 239] width 148 height 15
checkbox input "true"
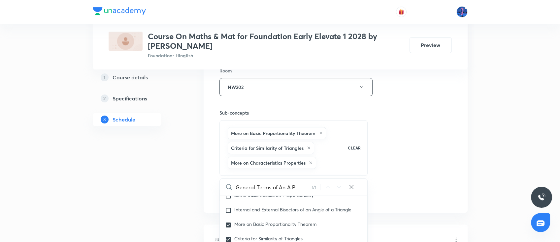
click at [426, 176] on div "Session 16 Live class Session title 19/99 Seating arrangement ​ Schedule for Se…" at bounding box center [335, 29] width 232 height 347
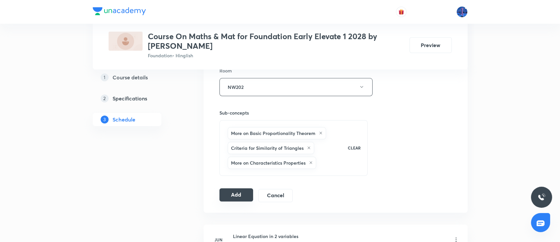
click at [235, 195] on button "Add" at bounding box center [236, 195] width 34 height 13
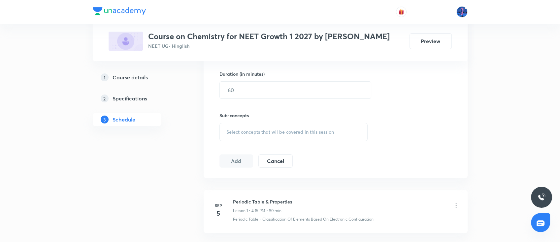
scroll to position [135, 0]
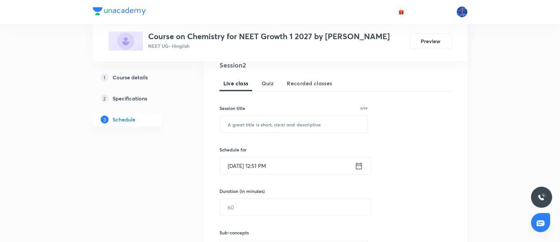
click at [127, 75] on h5 "Course details" at bounding box center [129, 78] width 35 height 8
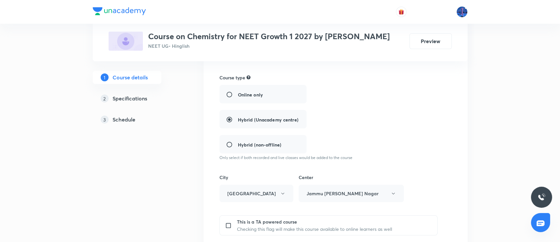
scroll to position [128, 0]
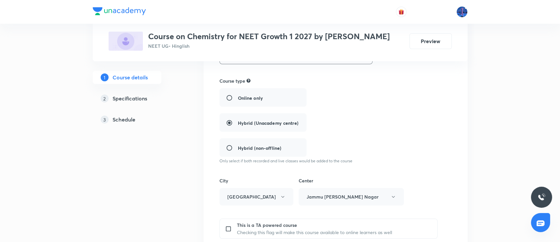
click at [129, 123] on h5 "Schedule" at bounding box center [123, 120] width 23 height 8
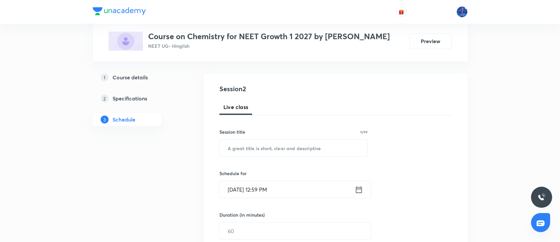
scroll to position [337, 0]
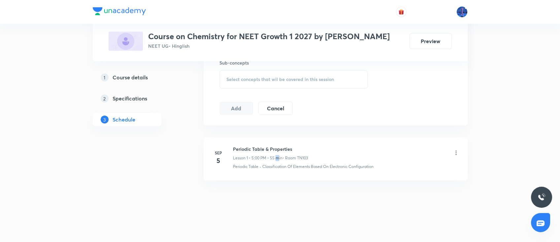
drag, startPoint x: 279, startPoint y: 160, endPoint x: 253, endPoint y: 153, distance: 27.0
click at [270, 159] on p "Lesson 1 • 5:00 PM • 55 min" at bounding box center [257, 158] width 49 height 6
drag, startPoint x: 234, startPoint y: 149, endPoint x: 306, endPoint y: 148, distance: 72.2
click at [306, 148] on h6 "Periodic Table & Properties" at bounding box center [270, 149] width 75 height 7
copy h6 "Periodic Table & Properties"
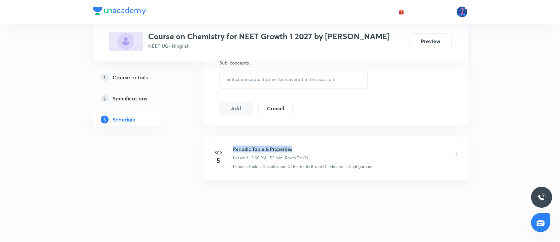
scroll to position [0, 0]
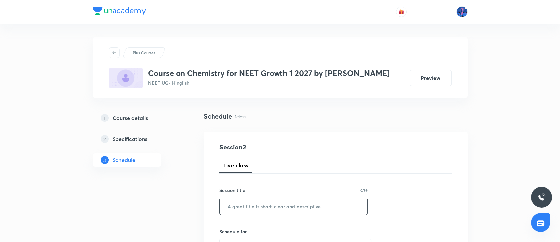
click at [266, 203] on input "text" at bounding box center [294, 206] width 148 height 17
paste input "Periodic Table & Properties"
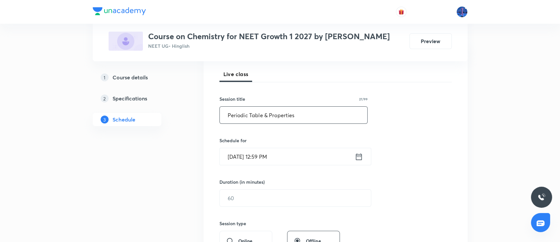
scroll to position [92, 0]
type input "Periodic Table & Properties"
click at [322, 156] on input "Sep 6, 2025, 12:59 PM" at bounding box center [287, 156] width 135 height 17
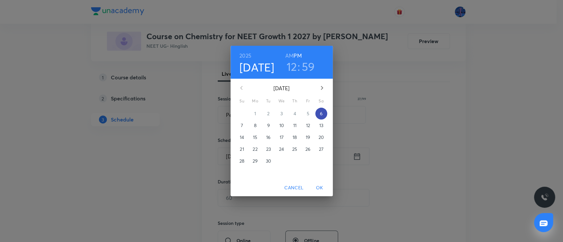
click at [319, 117] on button "6" at bounding box center [321, 114] width 12 height 12
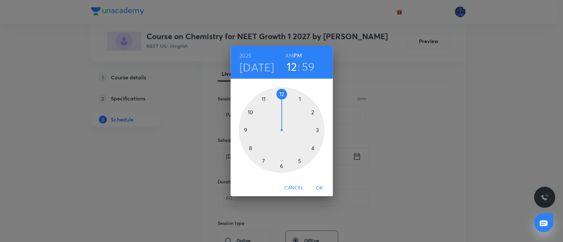
click at [313, 149] on div at bounding box center [282, 130] width 86 height 86
click at [318, 130] on div at bounding box center [282, 130] width 86 height 86
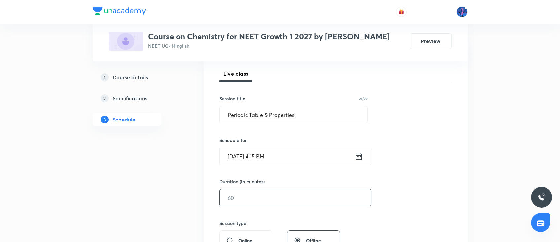
click at [258, 197] on input "text" at bounding box center [295, 198] width 151 height 17
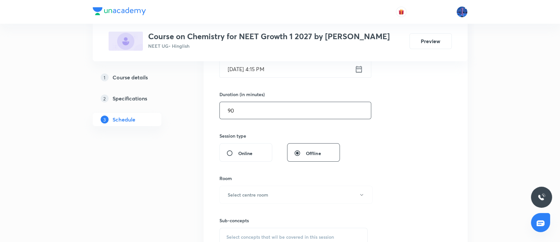
scroll to position [183, 0]
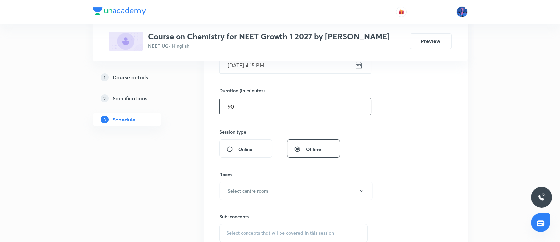
type input "90"
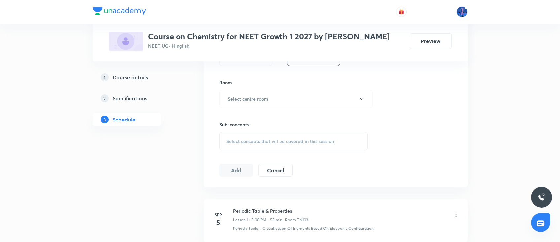
scroll to position [278, 0]
click at [284, 97] on button "Select centre room" at bounding box center [295, 96] width 153 height 18
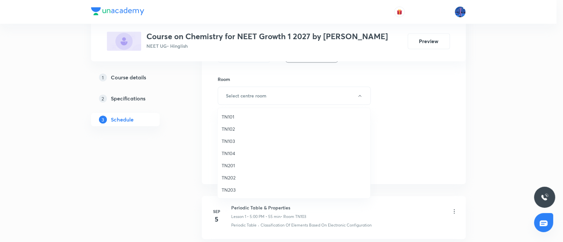
click at [231, 141] on span "TN103" at bounding box center [294, 141] width 144 height 7
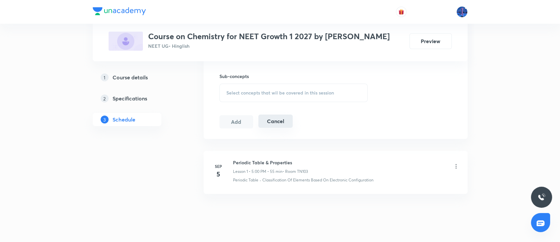
scroll to position [337, 0]
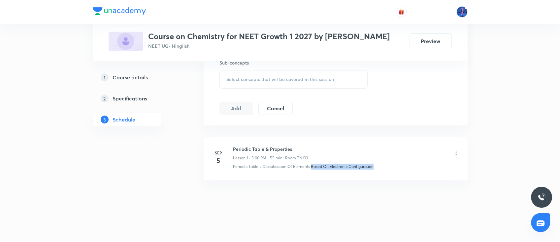
drag, startPoint x: 388, startPoint y: 171, endPoint x: 312, endPoint y: 182, distance: 77.0
click at [312, 182] on div "Sep 5 Periodic Table & Properties Lesson 1 • 5:00 PM • 55 min • Room TN103 Peri…" at bounding box center [335, 162] width 264 height 54
copy p "Based On Electronic Configuration"
click at [288, 74] on div "Select concepts that wil be covered in this session" at bounding box center [293, 79] width 148 height 18
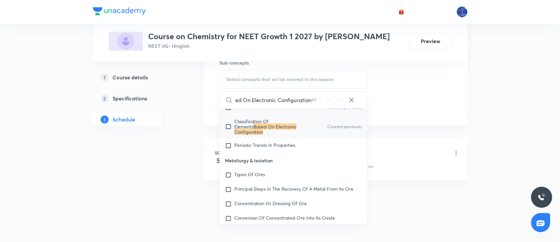
scroll to position [7635, 0]
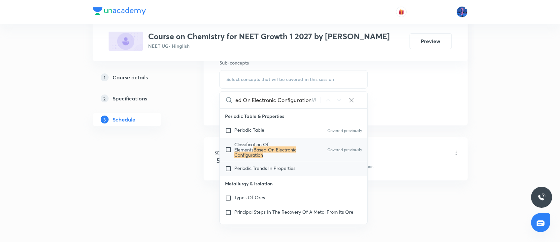
type input "Based On Electronic Configuration"
click at [261, 171] on span "Periodic Trends In Properties" at bounding box center [264, 168] width 61 height 6
checkbox input "true"
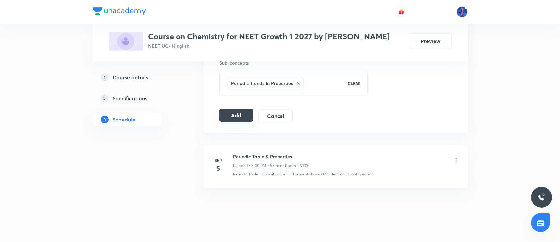
click at [230, 118] on button "Add" at bounding box center [236, 115] width 34 height 13
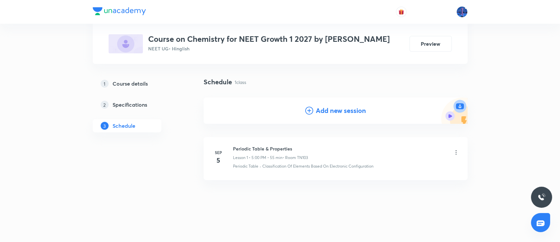
scroll to position [34, 0]
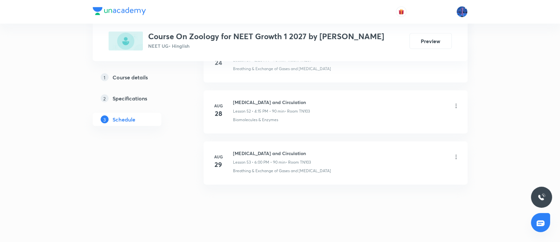
drag, startPoint x: 234, startPoint y: 150, endPoint x: 305, endPoint y: 148, distance: 71.3
click at [305, 150] on h6 "[MEDICAL_DATA] and Circulation" at bounding box center [272, 153] width 78 height 7
copy h6 "[MEDICAL_DATA] and Circulation"
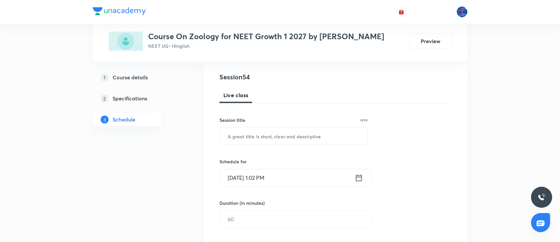
scroll to position [88, 0]
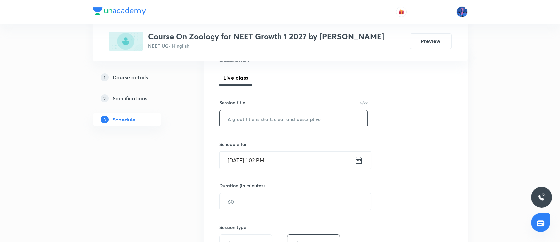
click at [280, 124] on input "text" at bounding box center [294, 118] width 148 height 17
paste input "[MEDICAL_DATA] and Circulation"
type input "[MEDICAL_DATA] and Circulation"
click at [302, 162] on input "[DATE] 1:02 PM" at bounding box center [287, 160] width 135 height 17
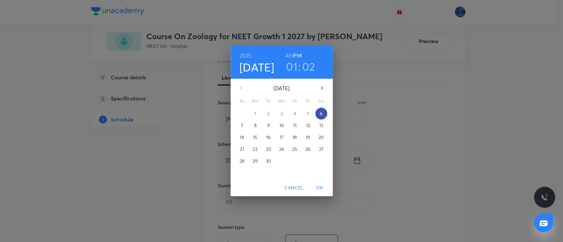
click at [322, 116] on p "6" at bounding box center [321, 113] width 3 height 7
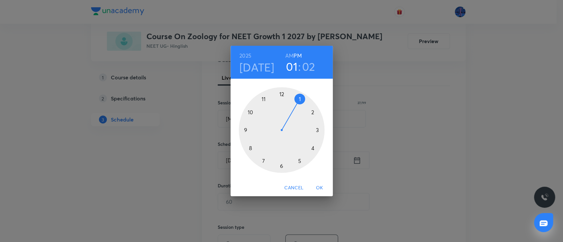
click at [281, 165] on div at bounding box center [282, 130] width 86 height 86
click at [281, 93] on div at bounding box center [282, 130] width 86 height 86
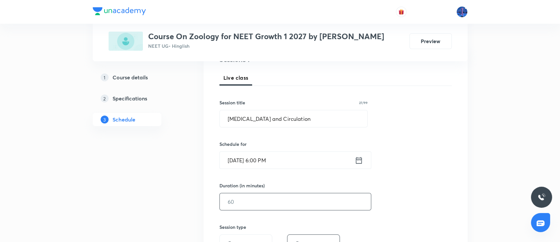
click at [264, 200] on input "text" at bounding box center [295, 202] width 151 height 17
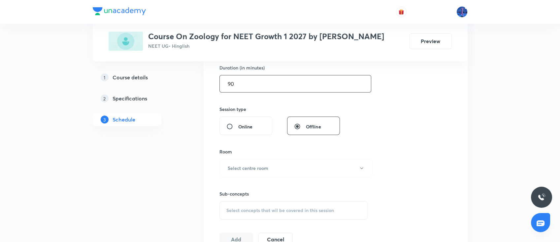
scroll to position [216, 0]
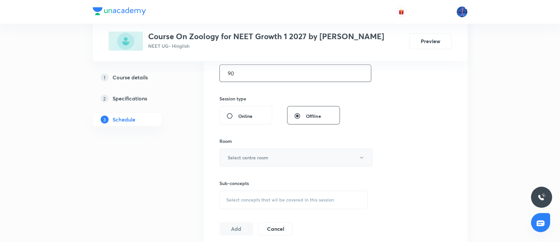
type input "90"
click at [309, 165] on button "Select centre room" at bounding box center [295, 158] width 153 height 18
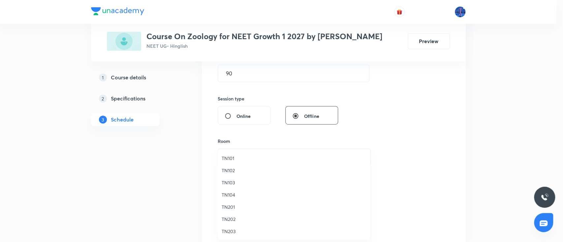
click at [227, 184] on span "TN103" at bounding box center [294, 182] width 144 height 7
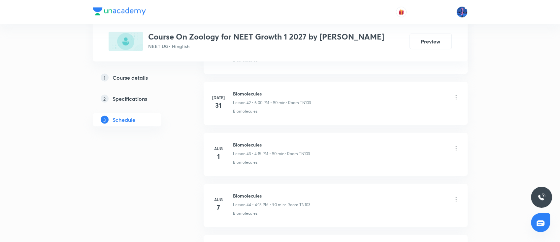
scroll to position [2992, 0]
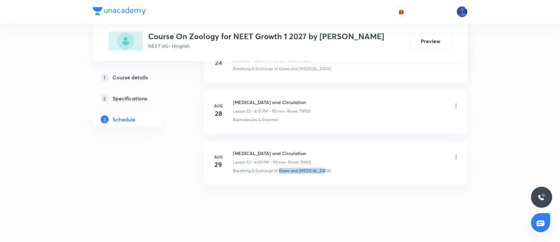
drag, startPoint x: 333, startPoint y: 171, endPoint x: 279, endPoint y: 179, distance: 54.0
click at [279, 179] on li "[DATE] [MEDICAL_DATA] and Circulation Lesson 53 • 6:00 PM • 90 min • Room TN103…" at bounding box center [335, 163] width 264 height 43
copy p "Gases and [MEDICAL_DATA]"
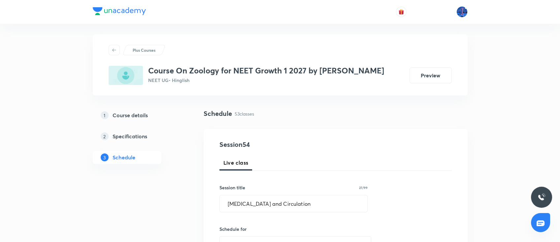
scroll to position [0, 0]
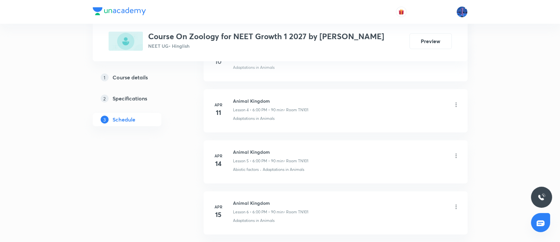
click at [279, 179] on li "[DATE] Animal Kingdom Lesson 5 • 6:00 PM • 90 min • Room TN101 Abiotic factors …" at bounding box center [335, 162] width 264 height 43
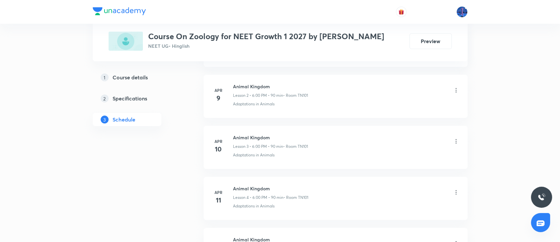
scroll to position [194, 0]
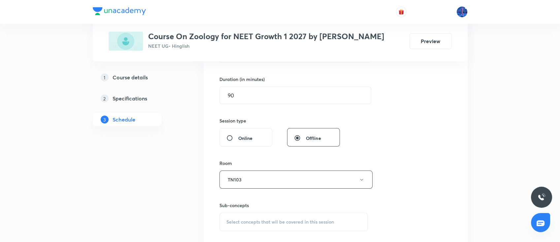
click at [280, 216] on div "Select concepts that wil be covered in this session" at bounding box center [293, 222] width 148 height 18
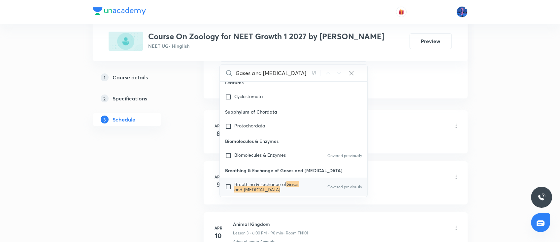
scroll to position [13000, 0]
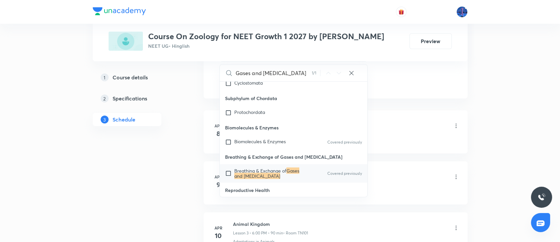
type input "Gases and [MEDICAL_DATA]"
click at [272, 170] on mark "Gases and [MEDICAL_DATA]" at bounding box center [266, 174] width 65 height 12
checkbox input "true"
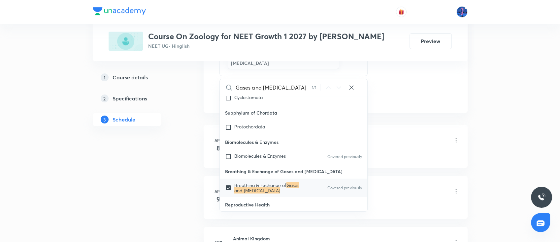
click at [393, 152] on div "Kingdom - Animalia" at bounding box center [346, 154] width 226 height 6
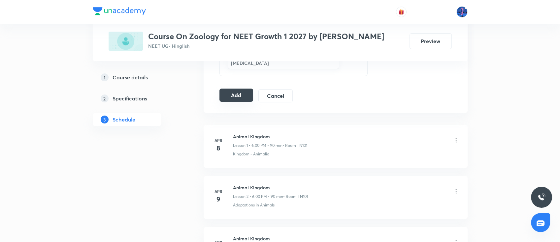
click at [230, 95] on button "Add" at bounding box center [236, 95] width 34 height 13
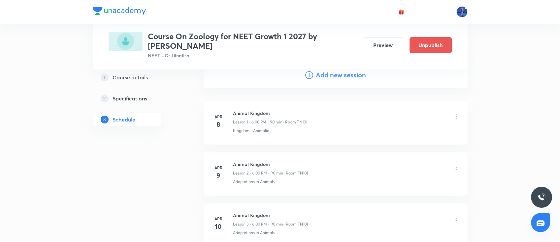
scroll to position [86, 0]
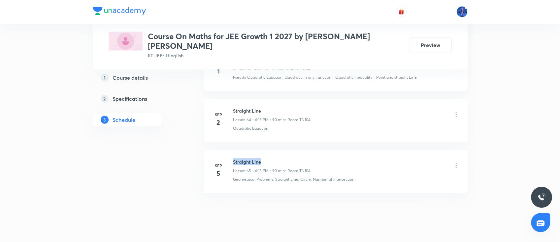
drag, startPoint x: 234, startPoint y: 148, endPoint x: 265, endPoint y: 148, distance: 31.0
click at [265, 159] on h6 "Straight Line" at bounding box center [272, 162] width 78 height 7
copy h6 "Straight Line"
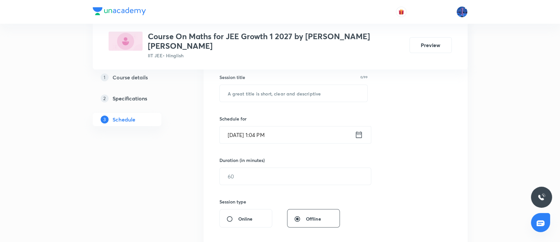
scroll to position [124, 0]
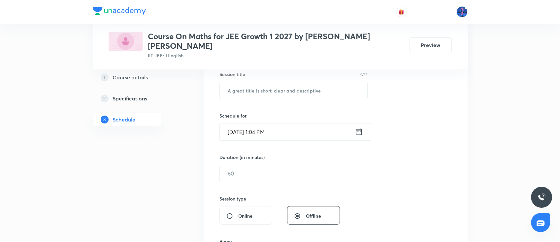
click at [290, 143] on div "Session 66 Live class Session title 0/99 ​ Schedule for Sep 6, 2025, 1:04 PM ​ …" at bounding box center [335, 181] width 232 height 310
click at [274, 88] on input "text" at bounding box center [294, 90] width 148 height 17
paste input "Straight Line"
type input "Straight Line"
click at [300, 124] on input "Sep 6, 2025, 1:04 PM" at bounding box center [287, 132] width 135 height 17
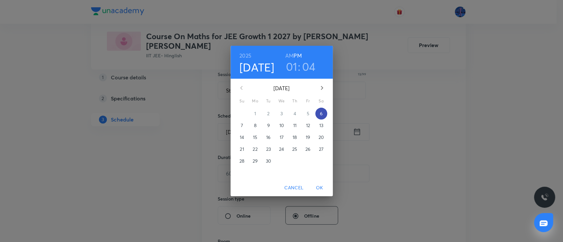
click at [322, 115] on p "6" at bounding box center [321, 113] width 3 height 7
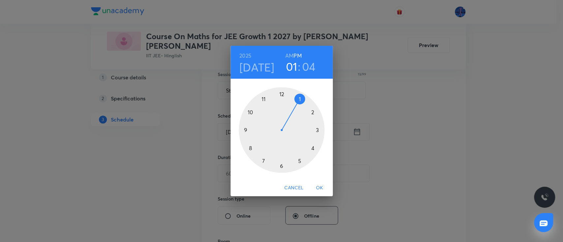
click at [312, 149] on div at bounding box center [282, 130] width 86 height 86
click at [319, 130] on div at bounding box center [282, 130] width 86 height 86
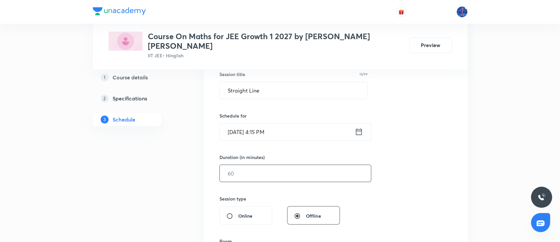
click at [287, 166] on input "text" at bounding box center [295, 173] width 151 height 17
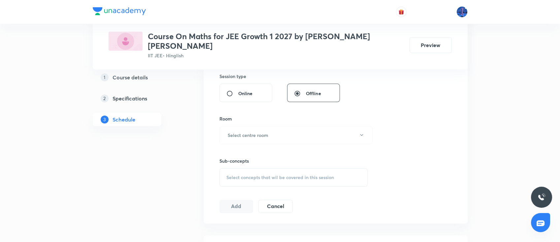
scroll to position [245, 0]
type input "90"
click at [293, 133] on button "Select centre room" at bounding box center [295, 137] width 153 height 18
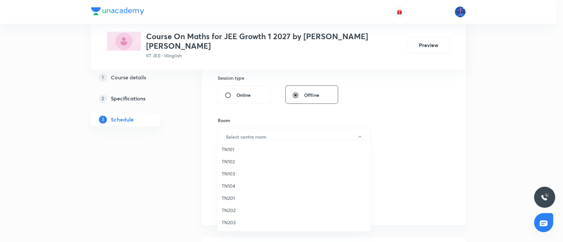
click at [235, 145] on li "TN101" at bounding box center [294, 149] width 152 height 12
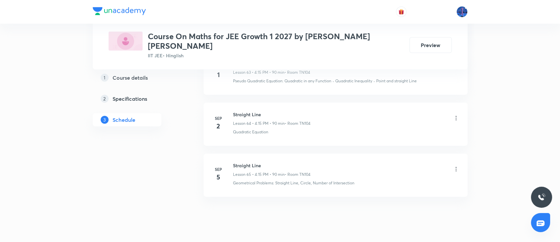
scroll to position [3607, 0]
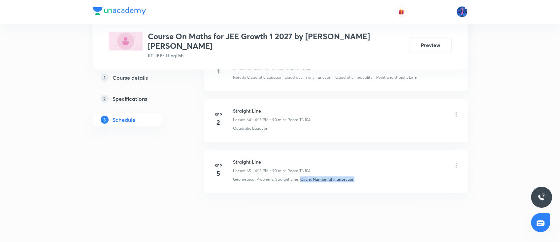
drag, startPoint x: 362, startPoint y: 168, endPoint x: 301, endPoint y: 178, distance: 62.1
click at [301, 178] on li "Sep 5 Straight Line Lesson 65 • 4:15 PM • 90 min • Room TN104 Geometrical Probl…" at bounding box center [335, 171] width 264 height 43
copy p "Circle, Number of Intersection"
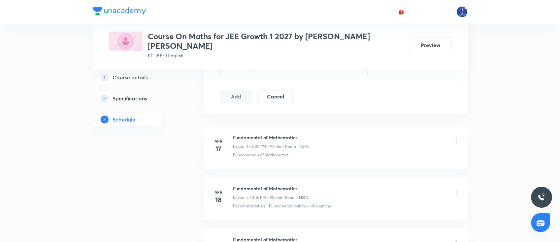
scroll to position [352, 0]
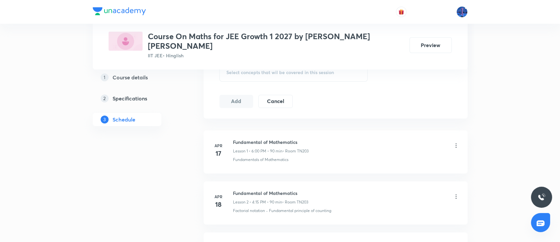
click at [293, 70] on div "Select concepts that wil be covered in this session" at bounding box center [293, 72] width 148 height 18
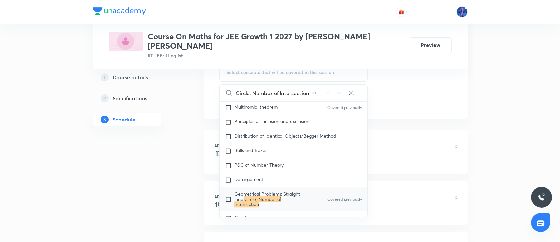
scroll to position [1361, 0]
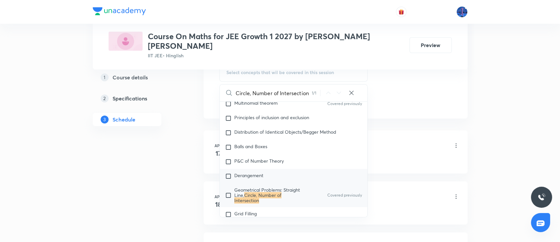
type input "Circle, Number of Intersection"
click at [243, 156] on div "P&C of Number Theory" at bounding box center [294, 162] width 148 height 15
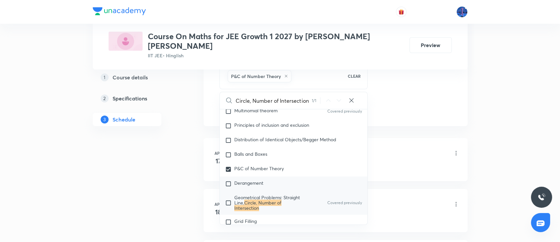
click at [239, 180] on span "Derangement" at bounding box center [248, 183] width 29 height 6
checkbox input "true"
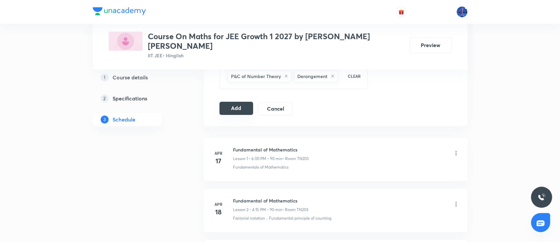
click at [227, 102] on button "Add" at bounding box center [236, 108] width 34 height 13
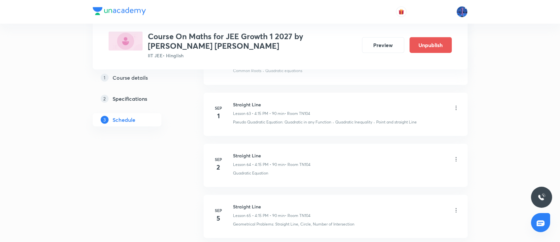
scroll to position [3363, 0]
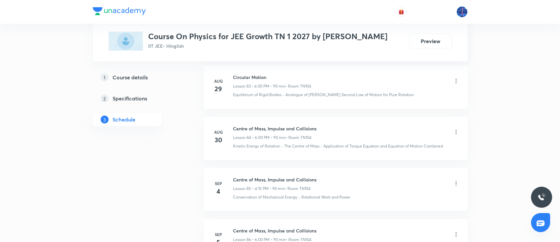
scroll to position [4719, 0]
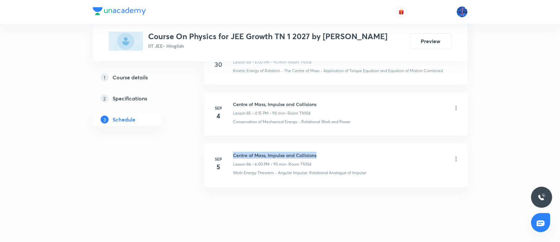
drag, startPoint x: 234, startPoint y: 147, endPoint x: 325, endPoint y: 149, distance: 90.4
click at [325, 152] on div "Centre of Mass, Impulse and Collisions Lesson 86 • 6:00 PM • 90 min • Room TN104" at bounding box center [346, 160] width 226 height 16
copy h6 "Centre of Mass, Impulse and Collisions"
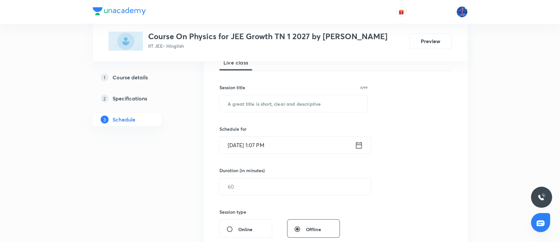
scroll to position [0, 0]
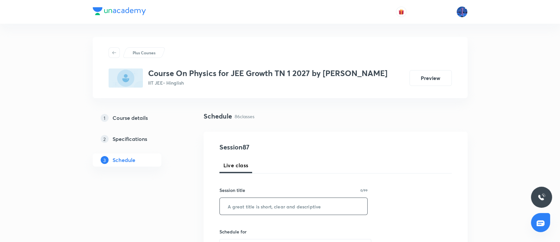
click at [280, 201] on input "text" at bounding box center [294, 206] width 148 height 17
paste input "Centre of Mass, Impulse and Collisions"
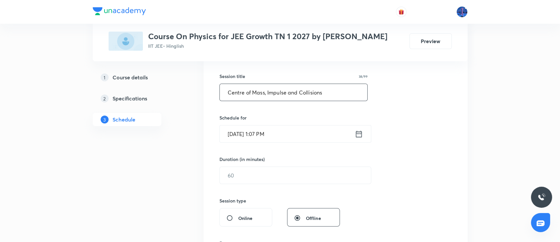
scroll to position [150, 0]
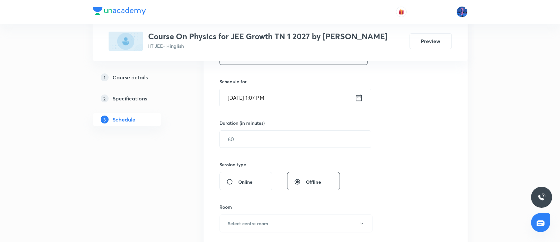
type input "Centre of Mass, Impulse and Collisions"
click at [302, 100] on input "Sep 6, 2025, 1:07 PM" at bounding box center [287, 97] width 135 height 17
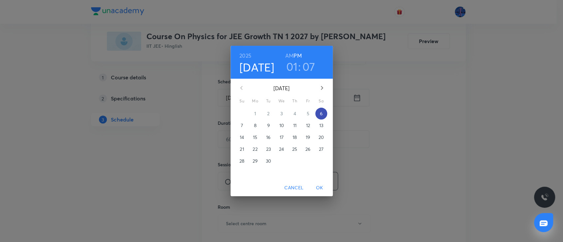
click at [319, 113] on span "6" at bounding box center [321, 113] width 12 height 7
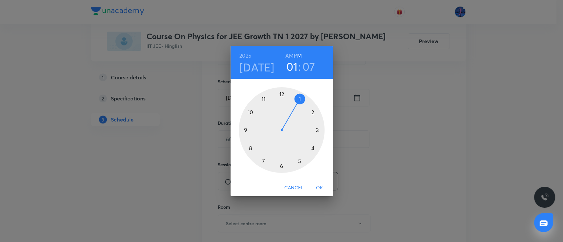
click at [281, 165] on div at bounding box center [282, 130] width 86 height 86
click at [281, 96] on div at bounding box center [282, 130] width 86 height 86
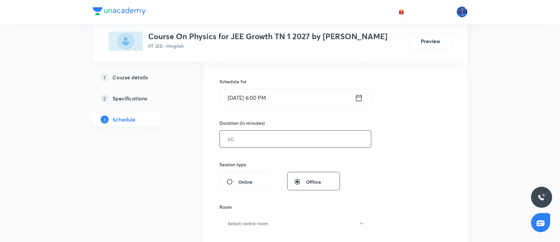
click at [255, 144] on input "text" at bounding box center [295, 139] width 151 height 17
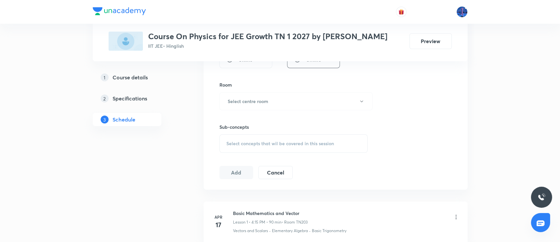
scroll to position [245, 0]
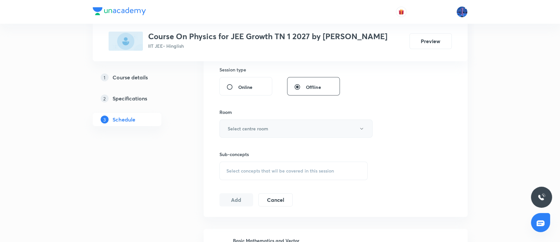
type input "90"
click at [282, 134] on button "Select centre room" at bounding box center [295, 129] width 153 height 18
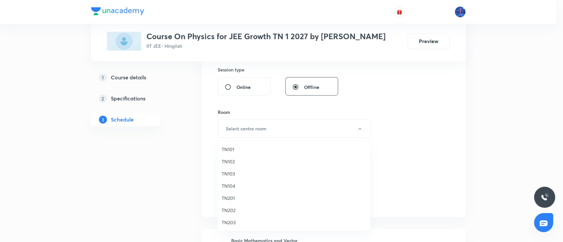
click at [233, 150] on span "TN101" at bounding box center [294, 149] width 144 height 7
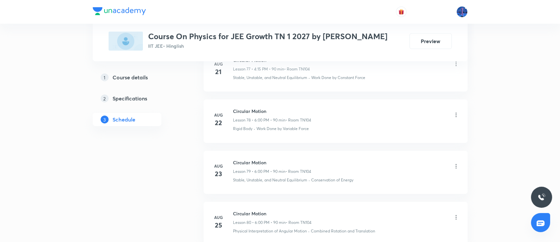
scroll to position [4719, 0]
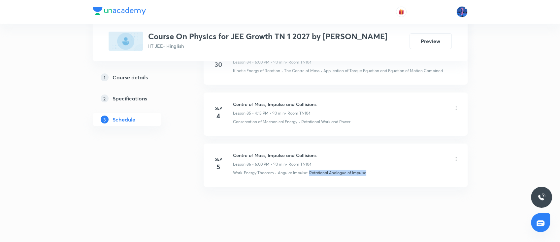
drag, startPoint x: 388, startPoint y: 170, endPoint x: 309, endPoint y: 178, distance: 79.6
click at [309, 178] on li "Sep 5 Centre of Mass, Impulse and Collisions Lesson 86 • 6:00 PM • 90 min • Roo…" at bounding box center [335, 165] width 264 height 43
copy p "Rotational Analogue of Impulse"
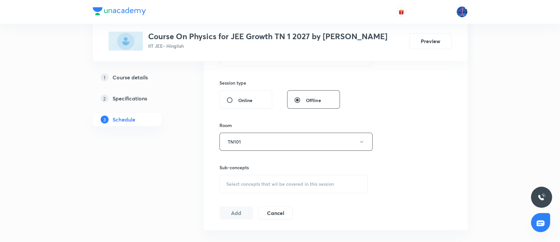
scroll to position [278, 0]
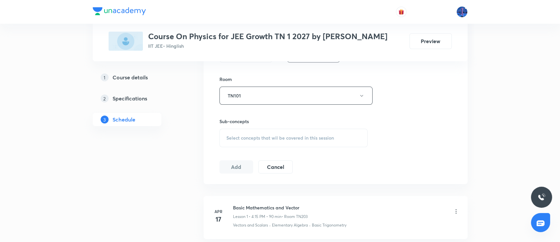
click at [261, 142] on div "Select concepts that wil be covered in this session" at bounding box center [293, 138] width 148 height 18
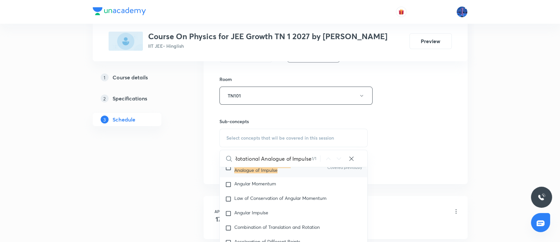
scroll to position [2199, 0]
type input "Rotational Analogue of Impulse"
click at [282, 207] on div "Angular Impulse" at bounding box center [294, 214] width 148 height 15
checkbox input "true"
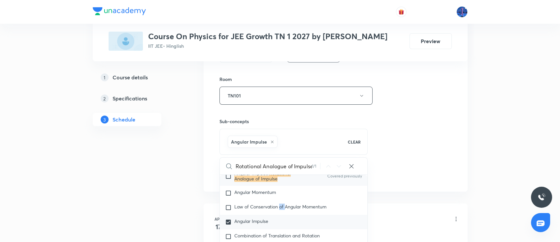
click at [282, 202] on div "Law of Conservation of Angular Momentum" at bounding box center [294, 208] width 148 height 15
checkbox input "true"
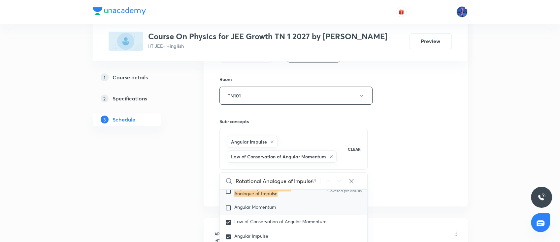
click at [253, 204] on span "Angular Momentum" at bounding box center [255, 207] width 42 height 6
checkbox input "true"
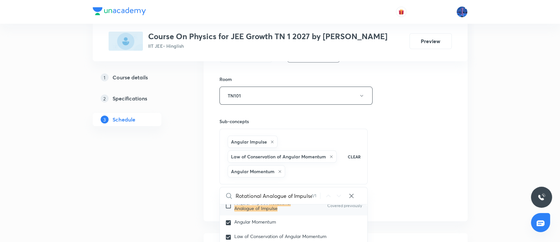
click at [402, 167] on div "Session 87 Live class Session title 38/99 Centre of Mass, Impulse and Collision…" at bounding box center [335, 37] width 232 height 347
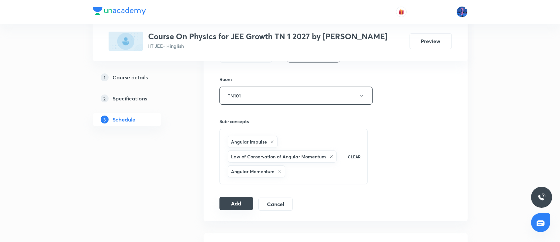
click at [222, 202] on button "Add" at bounding box center [236, 203] width 34 height 13
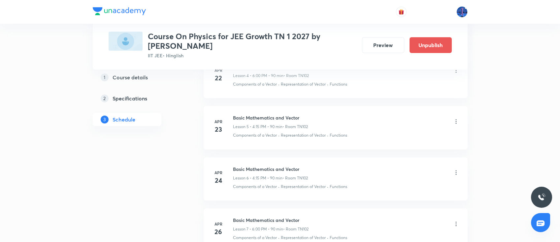
scroll to position [287, 0]
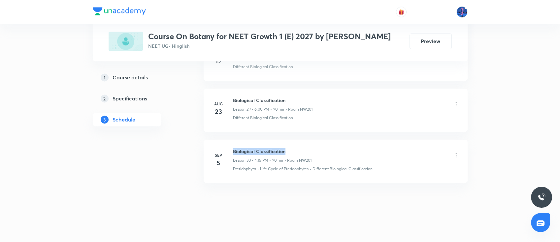
drag, startPoint x: 234, startPoint y: 148, endPoint x: 295, endPoint y: 148, distance: 61.7
click at [295, 148] on h6 "Biological Classification" at bounding box center [272, 151] width 78 height 7
copy h6 "Biological Classification"
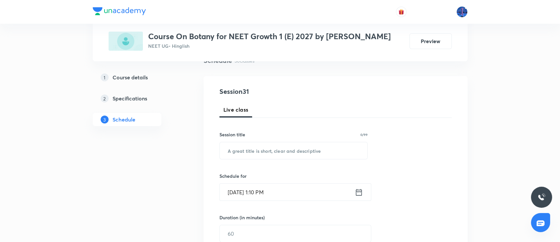
scroll to position [66, 0]
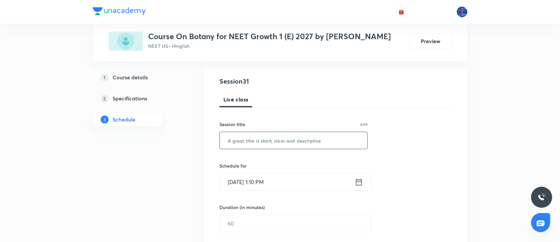
click at [281, 140] on input "text" at bounding box center [294, 140] width 148 height 17
paste input "Biological Classification"
type input "Biological Classification"
click at [298, 181] on input "[DATE] 1:10 PM" at bounding box center [287, 182] width 135 height 17
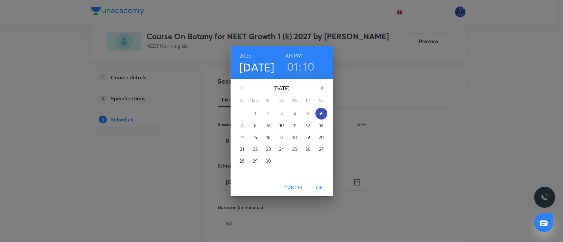
click at [322, 116] on p "6" at bounding box center [321, 113] width 3 height 7
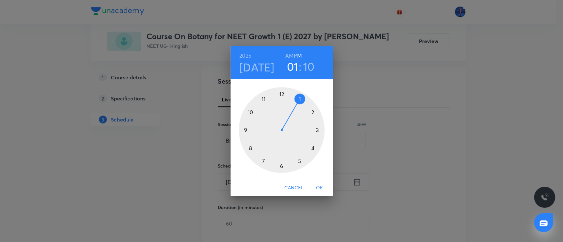
click at [312, 149] on div at bounding box center [282, 130] width 86 height 86
click at [318, 131] on div at bounding box center [282, 130] width 86 height 86
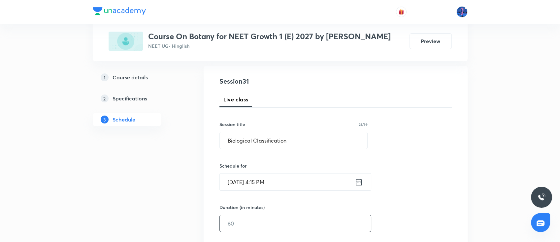
click at [262, 217] on input "text" at bounding box center [295, 223] width 151 height 17
type input "8"
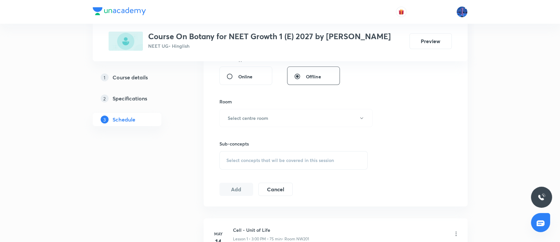
scroll to position [256, 0]
type input "90"
click at [312, 124] on button "Select centre room" at bounding box center [295, 118] width 153 height 18
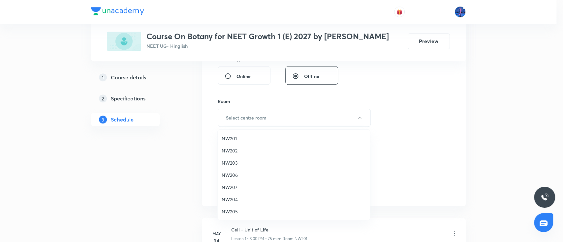
click at [240, 137] on span "NW201" at bounding box center [294, 138] width 144 height 7
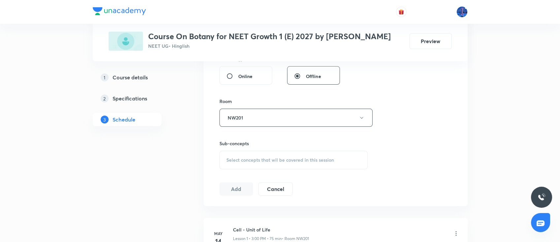
click at [267, 165] on div "Select concepts that wil be covered in this session" at bounding box center [293, 160] width 148 height 18
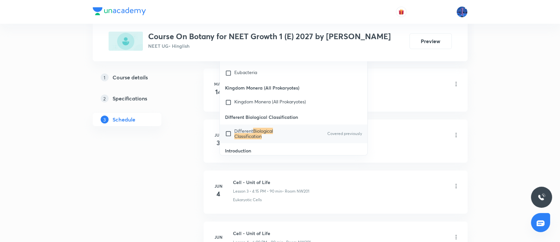
scroll to position [407, 0]
type input "Biological Classification"
click at [250, 127] on span "Different" at bounding box center [243, 130] width 19 height 6
checkbox input "true"
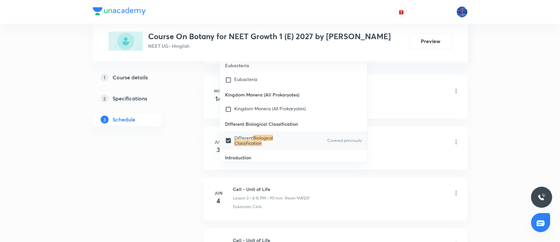
click at [425, 93] on div "Cell - Unit of Life Lesson 1 • 3:00 PM • 75 min • Room NW201" at bounding box center [346, 92] width 226 height 16
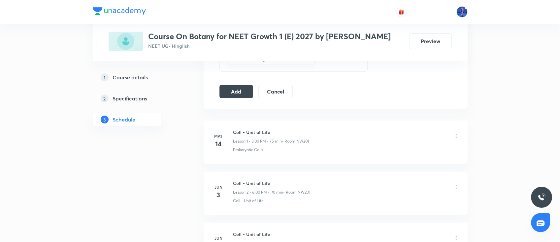
scroll to position [330, 0]
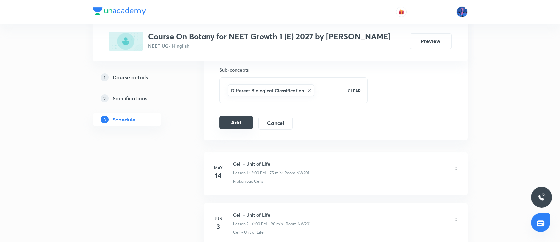
click at [236, 121] on button "Add" at bounding box center [236, 122] width 34 height 13
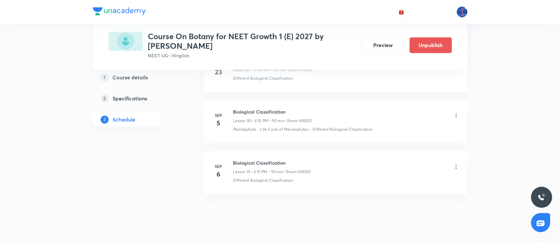
scroll to position [1575, 0]
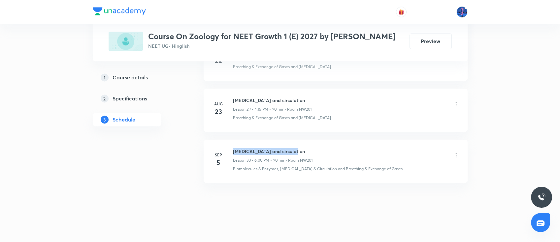
drag, startPoint x: 233, startPoint y: 149, endPoint x: 310, endPoint y: 147, distance: 76.6
click at [310, 148] on h6 "[MEDICAL_DATA] and circulation" at bounding box center [272, 151] width 79 height 7
copy h6 "[MEDICAL_DATA] and circulation"
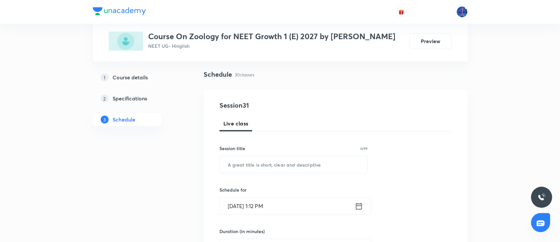
scroll to position [55, 0]
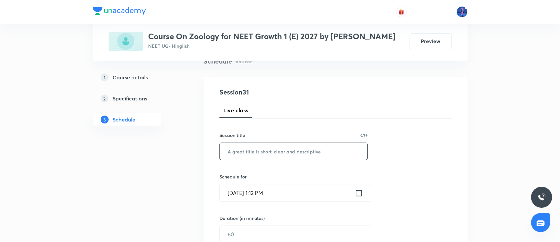
click at [305, 154] on input "text" at bounding box center [294, 151] width 148 height 17
paste input "[MEDICAL_DATA] and circulation"
type input "[MEDICAL_DATA] and circulation"
click at [307, 194] on input "[DATE] 1:12 PM" at bounding box center [287, 193] width 135 height 17
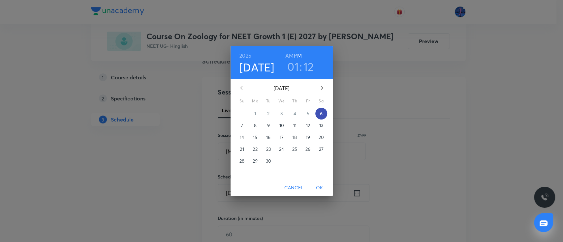
click at [321, 116] on p "6" at bounding box center [321, 113] width 3 height 7
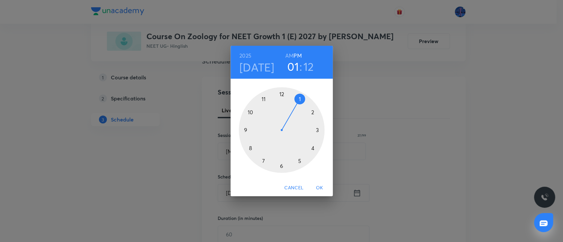
click at [281, 167] on div at bounding box center [282, 130] width 86 height 86
click at [282, 95] on div at bounding box center [282, 130] width 86 height 86
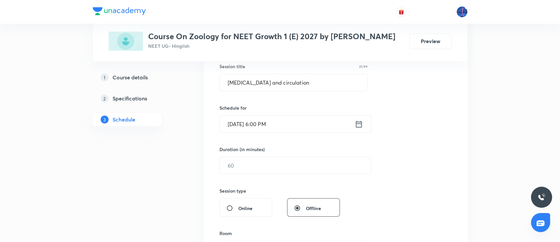
scroll to position [128, 0]
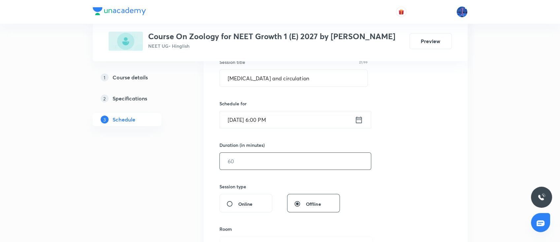
click at [265, 163] on input "text" at bounding box center [295, 161] width 151 height 17
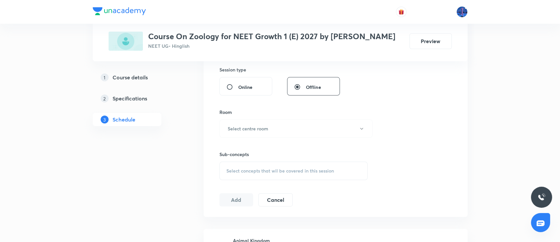
scroll to position [264, 0]
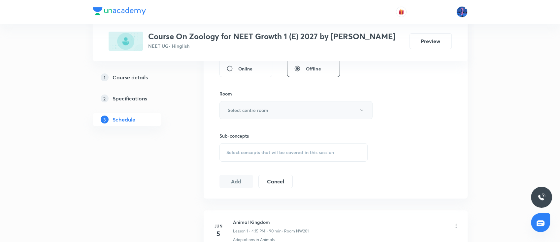
type input "90"
click at [296, 110] on button "Select centre room" at bounding box center [295, 110] width 153 height 18
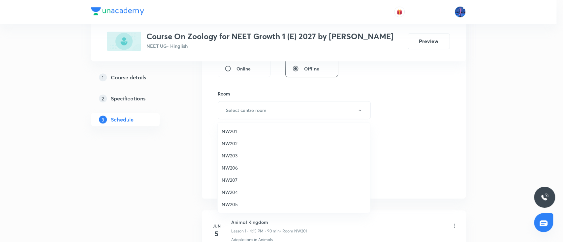
click at [237, 132] on span "NW201" at bounding box center [294, 131] width 144 height 7
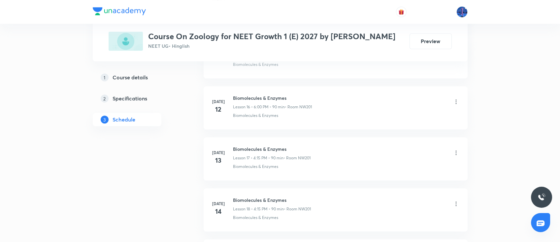
scroll to position [1818, 0]
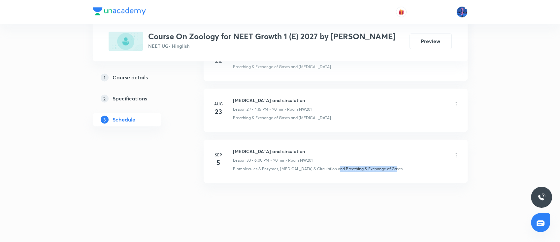
drag, startPoint x: 404, startPoint y: 169, endPoint x: 334, endPoint y: 178, distance: 70.6
click at [334, 178] on li "[DATE] [MEDICAL_DATA] and circulation Lesson 30 • 6:00 PM • 90 min • Room NW201…" at bounding box center [335, 161] width 264 height 43
copy p "Breathing & Exchange of Gases"
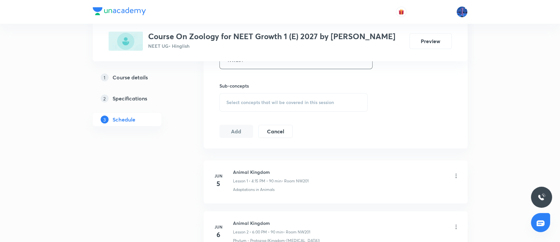
scroll to position [300, 0]
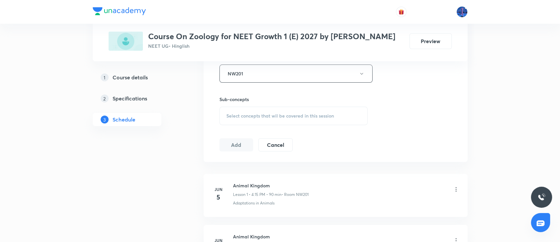
click at [282, 118] on span "Select concepts that wil be covered in this session" at bounding box center [280, 115] width 108 height 5
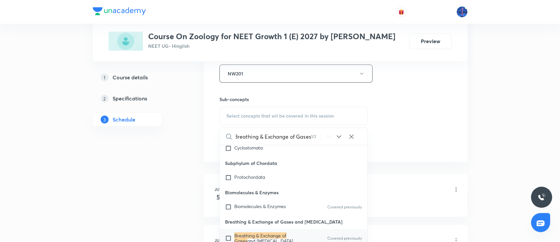
scroll to position [13005, 0]
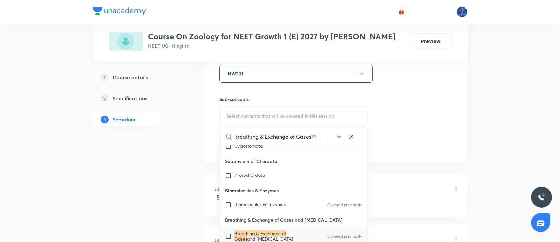
type input "Breathing & Exchange of Gases"
click at [262, 231] on mark "Breathing & Exchange of Gases" at bounding box center [260, 237] width 52 height 12
checkbox input "true"
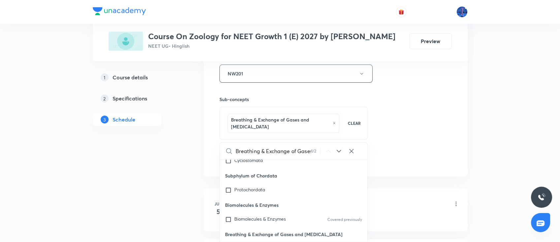
click at [400, 137] on div "Session 31 Live class Session title 27/99 [MEDICAL_DATA] and circulation ​ Sche…" at bounding box center [335, 4] width 232 height 324
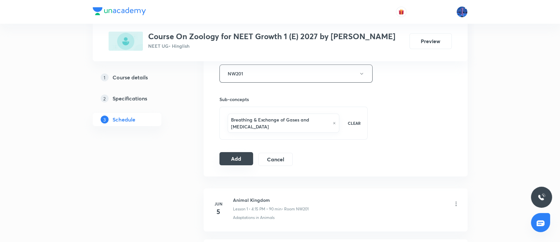
click at [232, 156] on button "Add" at bounding box center [236, 158] width 34 height 13
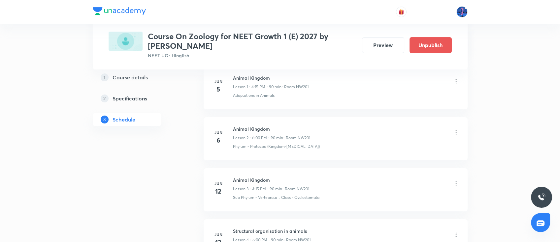
scroll to position [122, 0]
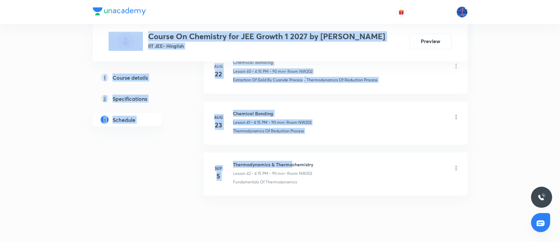
drag, startPoint x: 293, startPoint y: 133, endPoint x: 310, endPoint y: -53, distance: 187.5
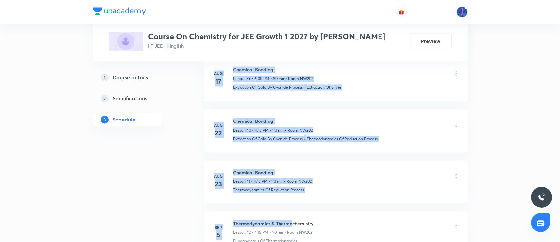
click at [387, 187] on div "Thermodynamics Of Reduction Process" at bounding box center [346, 190] width 226 height 6
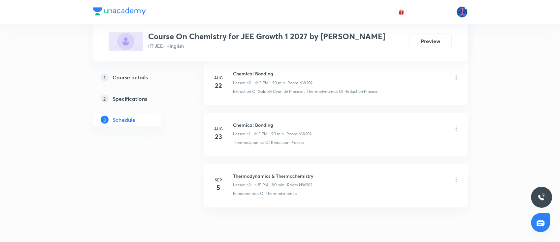
scroll to position [2453, 0]
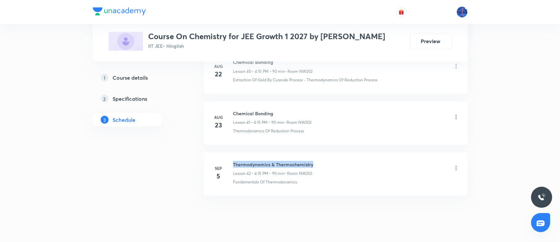
drag, startPoint x: 233, startPoint y: 148, endPoint x: 319, endPoint y: 146, distance: 86.4
click at [319, 161] on div "Thermodynamics & Thermochemistry Lesson 42 • 4:15 PM • 90 min • Room NW202" at bounding box center [346, 169] width 226 height 16
copy h6 "Thermodynamics & Thermochemistry"
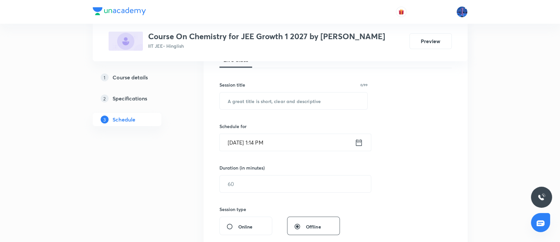
scroll to position [128, 0]
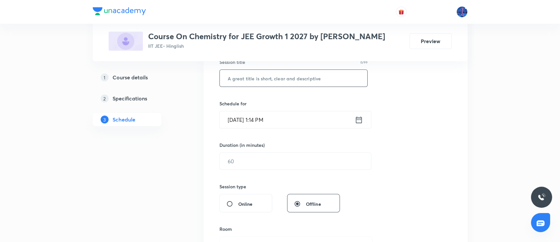
click at [311, 77] on input "text" at bounding box center [294, 78] width 148 height 17
paste input "Thermodynamics & Thermochemistry"
type input "Thermodynamics & Thermochemistry"
click at [291, 122] on input "[DATE] 1:14 PM" at bounding box center [287, 119] width 135 height 17
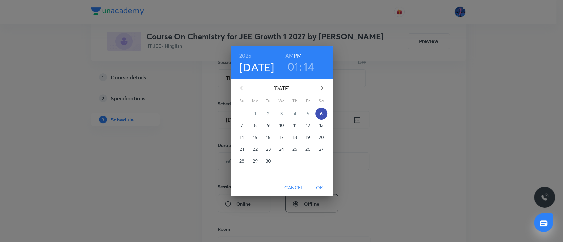
click at [321, 114] on p "6" at bounding box center [321, 113] width 3 height 7
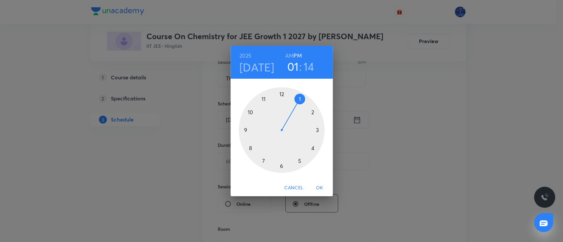
click at [313, 147] on div at bounding box center [282, 130] width 86 height 86
click at [319, 131] on div at bounding box center [282, 130] width 86 height 86
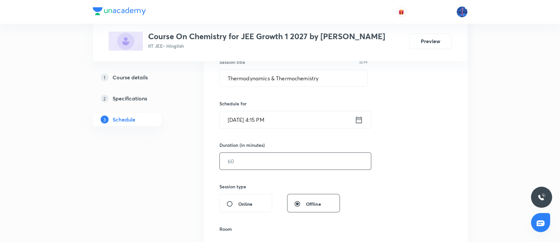
click at [277, 166] on input "text" at bounding box center [295, 161] width 151 height 17
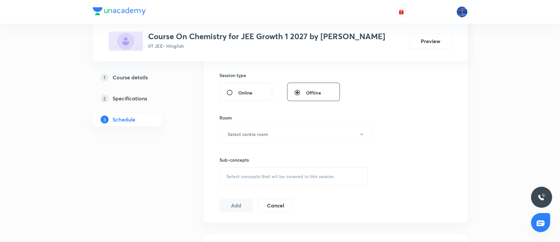
scroll to position [234, 0]
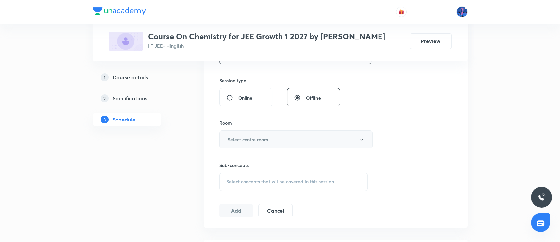
type input "90"
click at [288, 146] on button "Select centre room" at bounding box center [295, 140] width 153 height 18
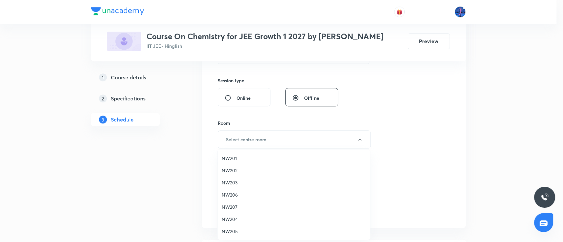
click at [236, 175] on li "NW202" at bounding box center [294, 171] width 152 height 12
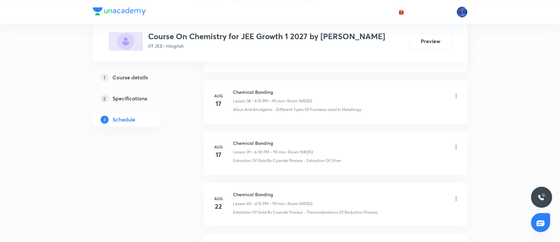
scroll to position [2453, 0]
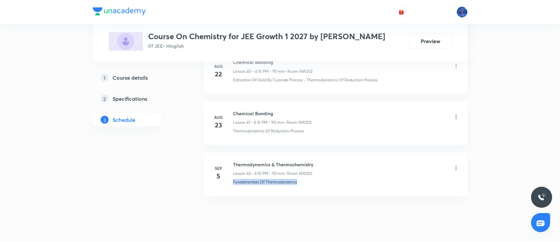
drag, startPoint x: 303, startPoint y: 172, endPoint x: 234, endPoint y: 174, distance: 69.6
click at [234, 174] on li "Sep 5 Thermodynamics & Thermochemistry Lesson 42 • 4:15 PM • 90 min • Room NW20…" at bounding box center [335, 174] width 264 height 43
copy p "Fundamentals Of Thermodynamics"
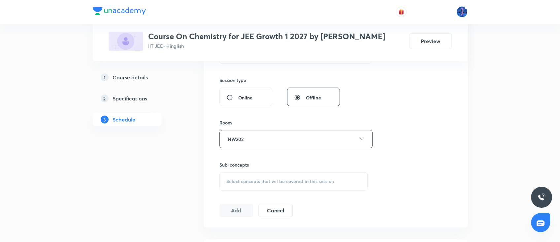
scroll to position [249, 0]
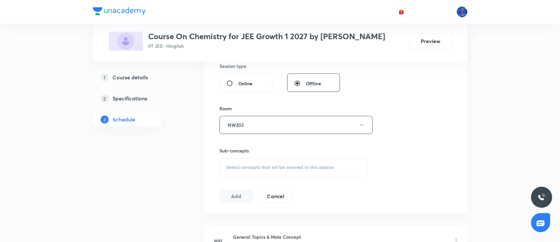
click at [263, 175] on div "Select concepts that wil be covered in this session" at bounding box center [293, 167] width 148 height 18
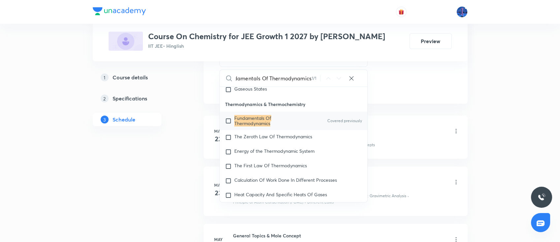
scroll to position [1125, 0]
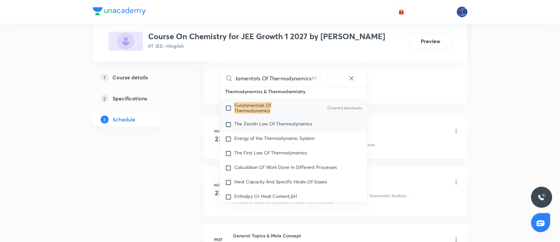
type input "Fundamentals Of Thermodynamics"
click at [285, 126] on span "The Zeroth Law Of Thermodynamics" at bounding box center [273, 124] width 78 height 6
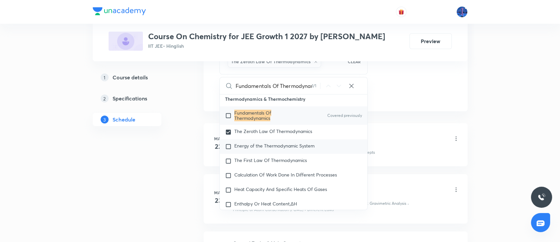
click at [280, 146] on span "Energy of the Thermodynamic System" at bounding box center [274, 146] width 80 height 6
checkbox input "true"
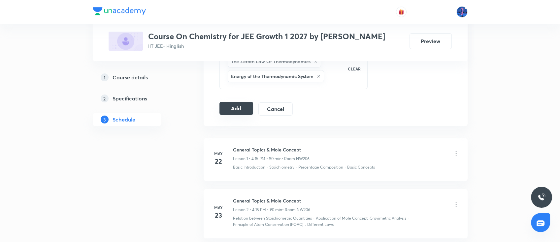
click at [237, 107] on button "Add" at bounding box center [236, 108] width 34 height 13
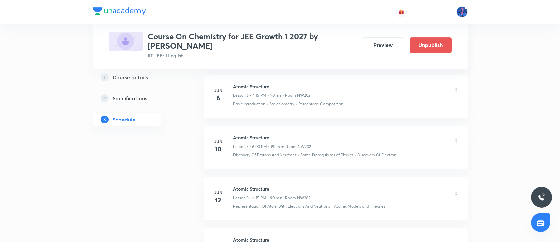
scroll to position [2209, 0]
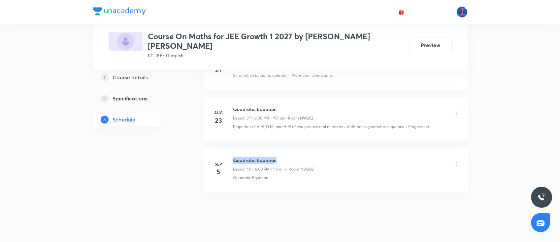
drag, startPoint x: 234, startPoint y: 149, endPoint x: 285, endPoint y: 148, distance: 51.1
click at [285, 157] on h6 "Quadratic Equation" at bounding box center [273, 160] width 80 height 7
copy h6 "Quadratic Equation"
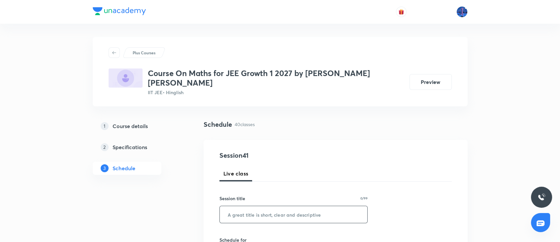
click at [268, 206] on input "text" at bounding box center [294, 214] width 148 height 17
paste input "Quadratic Equation"
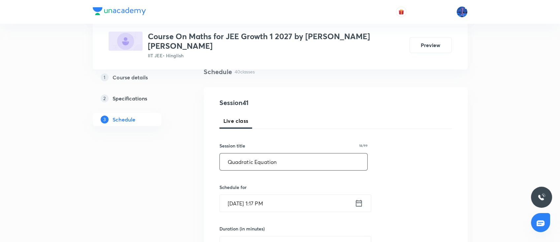
scroll to position [88, 0]
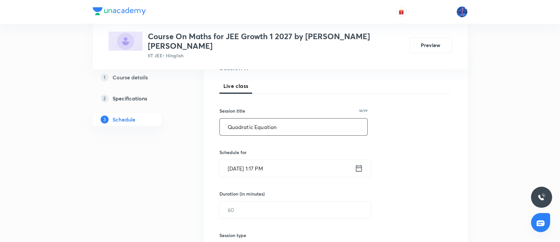
type input "Quadratic Equation"
click at [309, 161] on input "[DATE] 1:17 PM" at bounding box center [287, 168] width 135 height 17
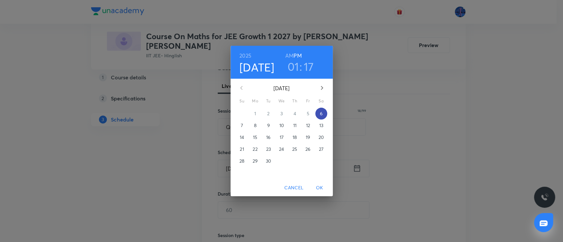
click at [320, 115] on p "6" at bounding box center [321, 113] width 3 height 7
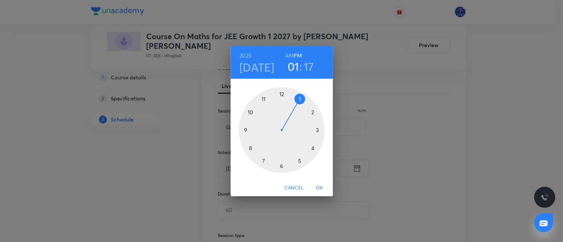
click at [281, 165] on div at bounding box center [282, 130] width 86 height 86
click at [281, 95] on div at bounding box center [282, 130] width 86 height 86
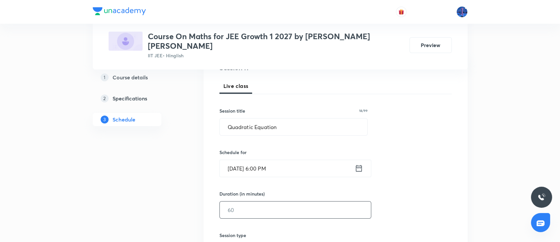
click at [252, 202] on input "text" at bounding box center [295, 210] width 151 height 17
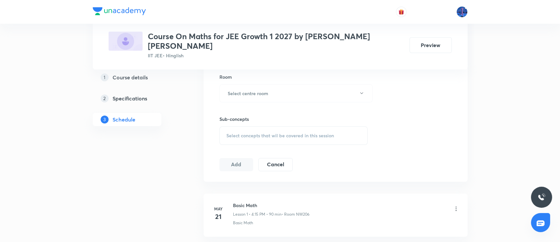
scroll to position [267, 0]
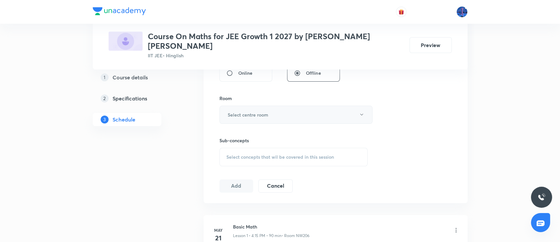
type input "90"
click at [285, 112] on button "Select centre room" at bounding box center [295, 115] width 153 height 18
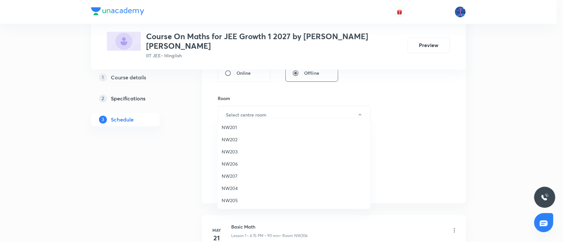
click at [231, 142] on span "NW202" at bounding box center [294, 139] width 144 height 7
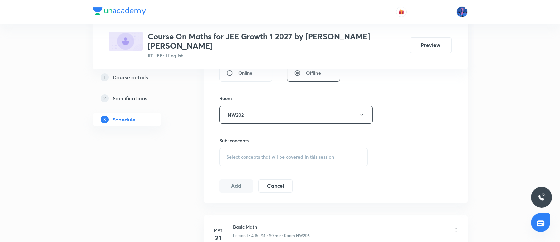
click at [254, 156] on div "Select concepts that wil be covered in this session" at bounding box center [293, 157] width 148 height 18
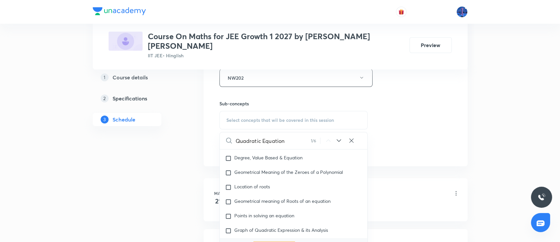
scroll to position [304, 0]
type input "Quadratic Equation"
click at [341, 137] on icon at bounding box center [339, 141] width 8 height 8
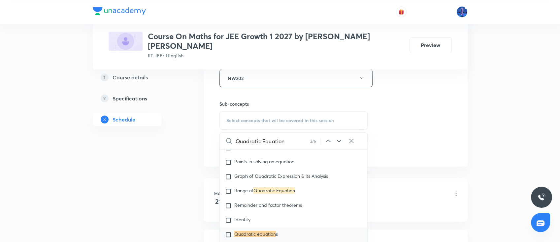
click at [341, 137] on icon at bounding box center [339, 141] width 8 height 8
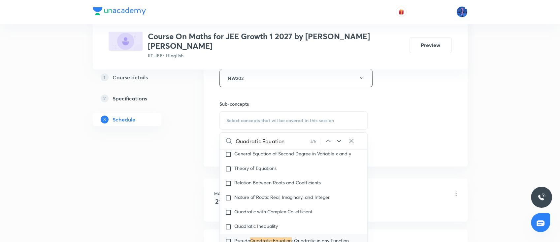
scroll to position [198, 0]
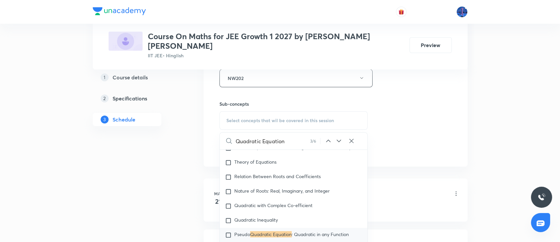
click at [341, 137] on icon at bounding box center [339, 141] width 8 height 8
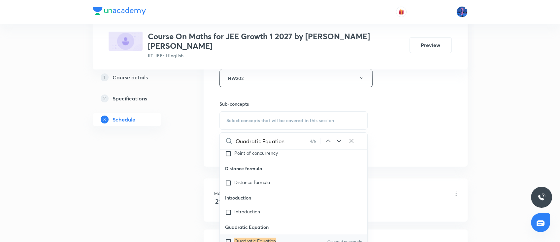
scroll to position [9156, 0]
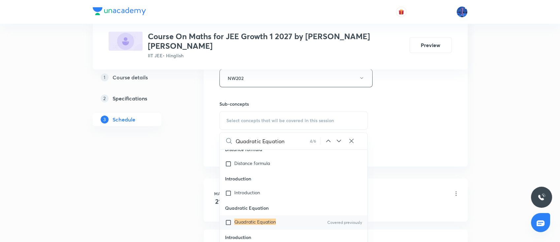
click at [252, 225] on mark "Quadratic Equation" at bounding box center [255, 222] width 42 height 6
checkbox input "true"
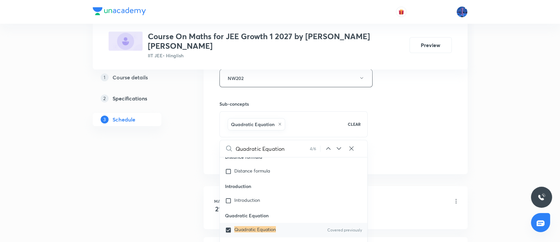
click at [412, 109] on div "Session 41 Live class Session title 18/99 Quadratic Equation ​ Schedule for [DA…" at bounding box center [335, 5] width 232 height 317
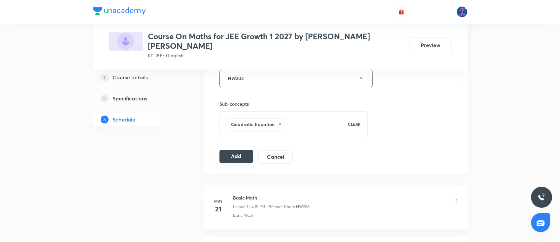
click at [240, 153] on button "Add" at bounding box center [236, 156] width 34 height 13
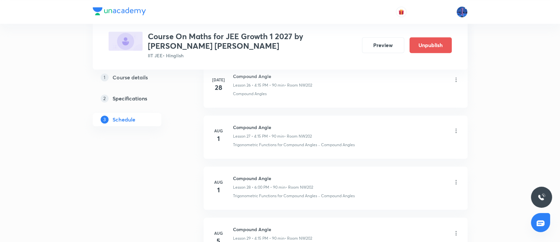
scroll to position [2086, 0]
